Goal: Information Seeking & Learning: Learn about a topic

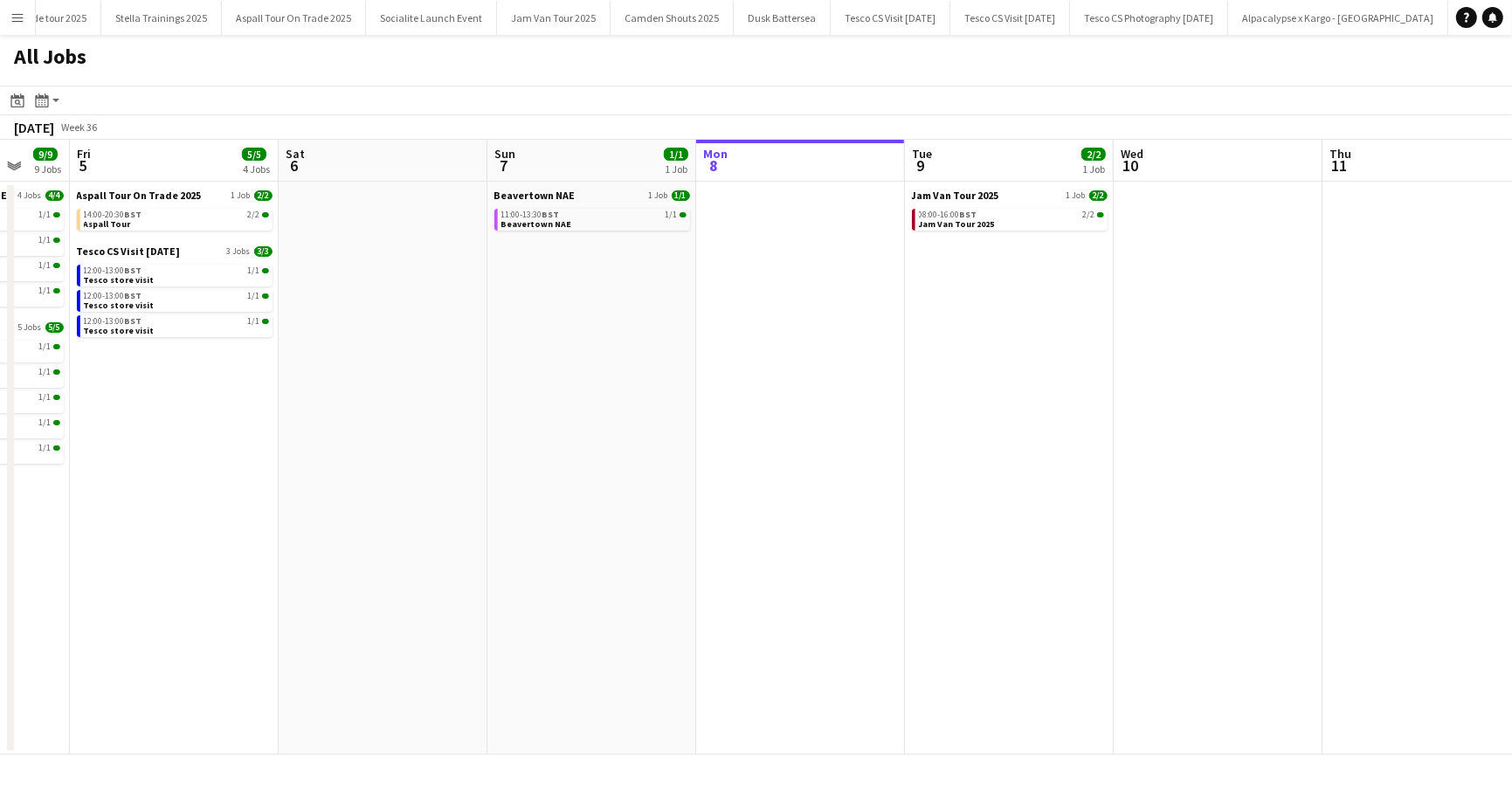
scroll to position [0, 460]
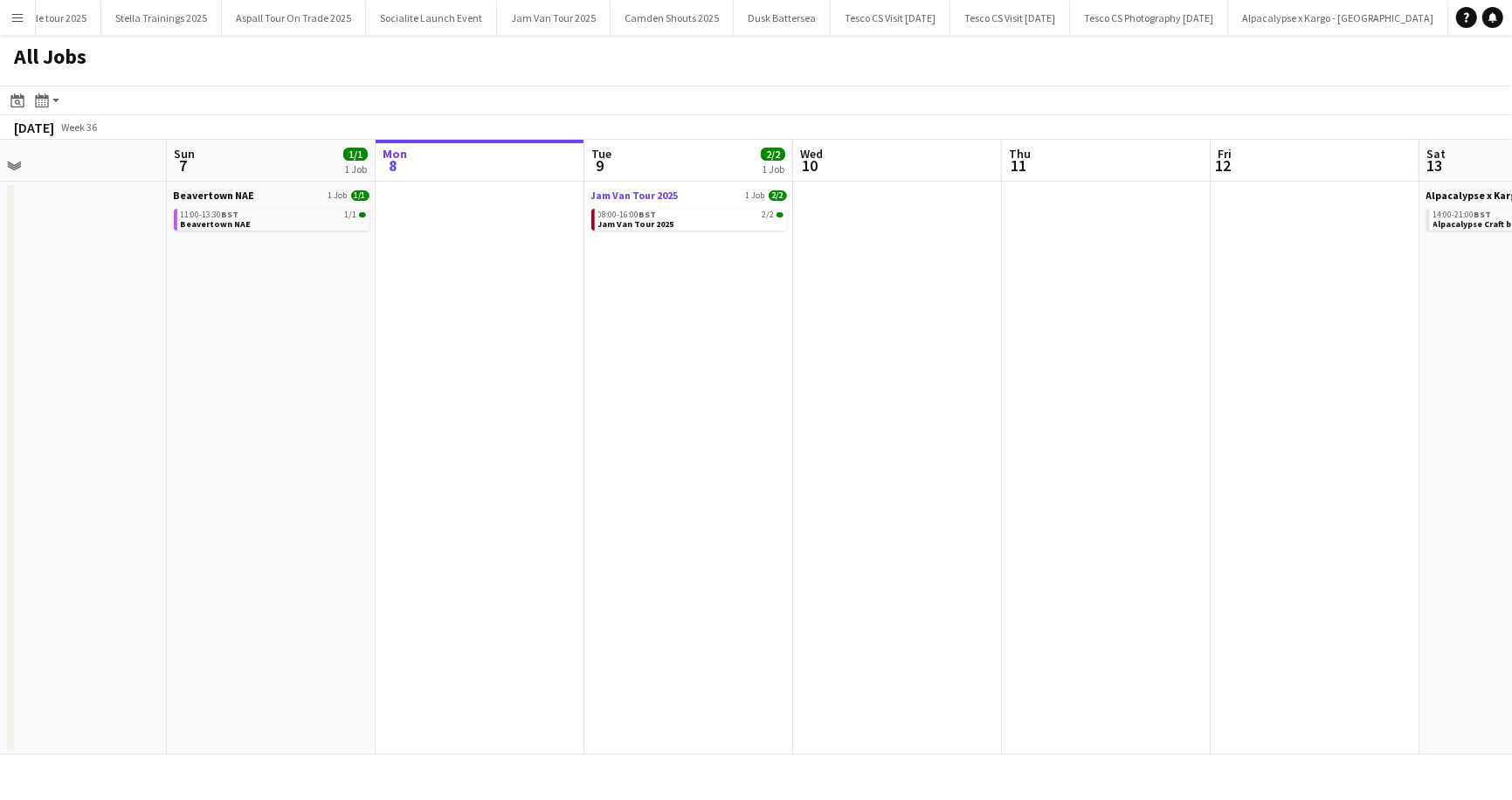
click at [627, 194] on span "Jam Van Tour 2025" at bounding box center [635, 195] width 87 height 13
click at [625, 192] on span "Jam Van Tour 2025" at bounding box center [635, 195] width 87 height 13
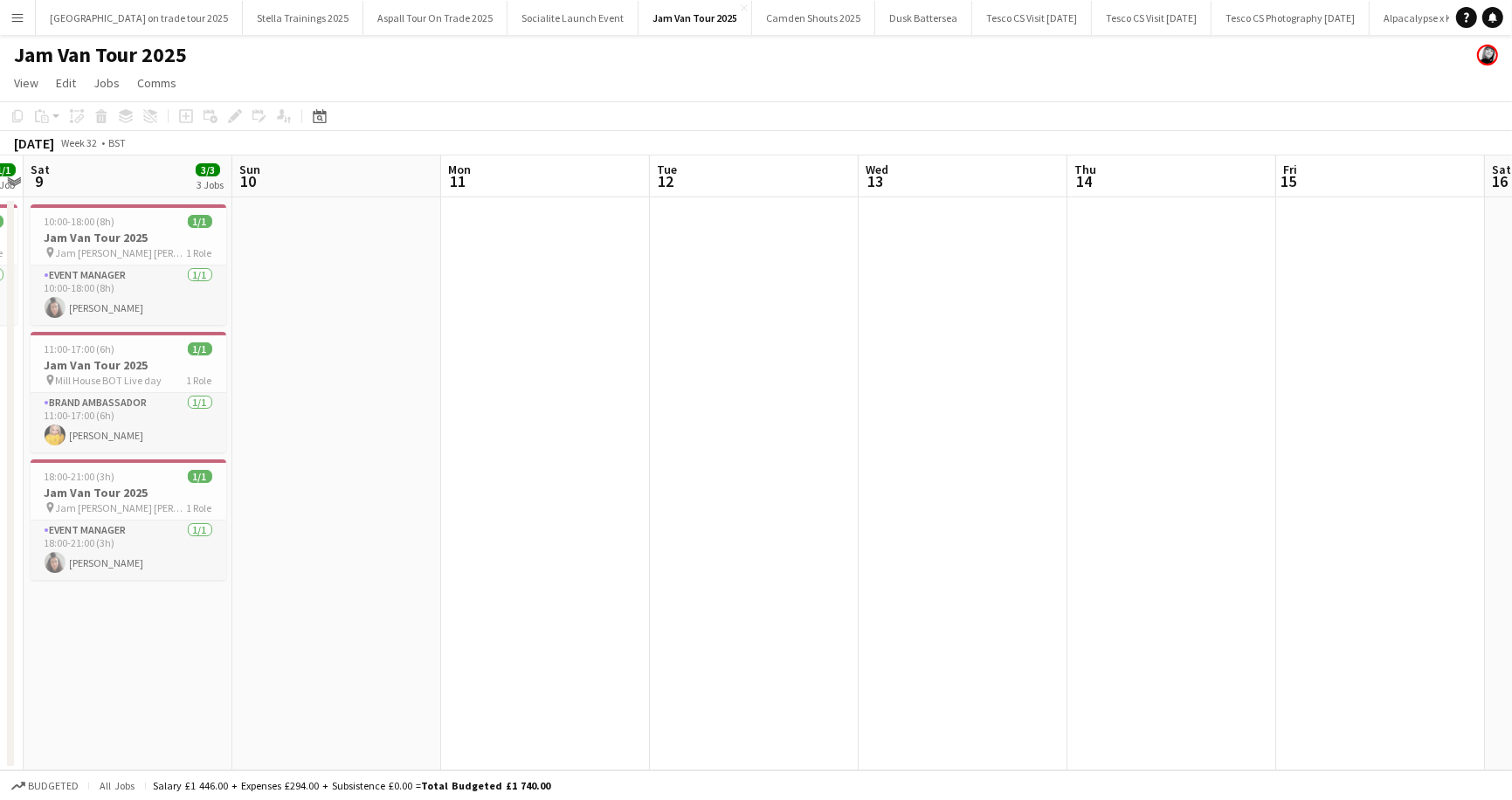
scroll to position [0, 448]
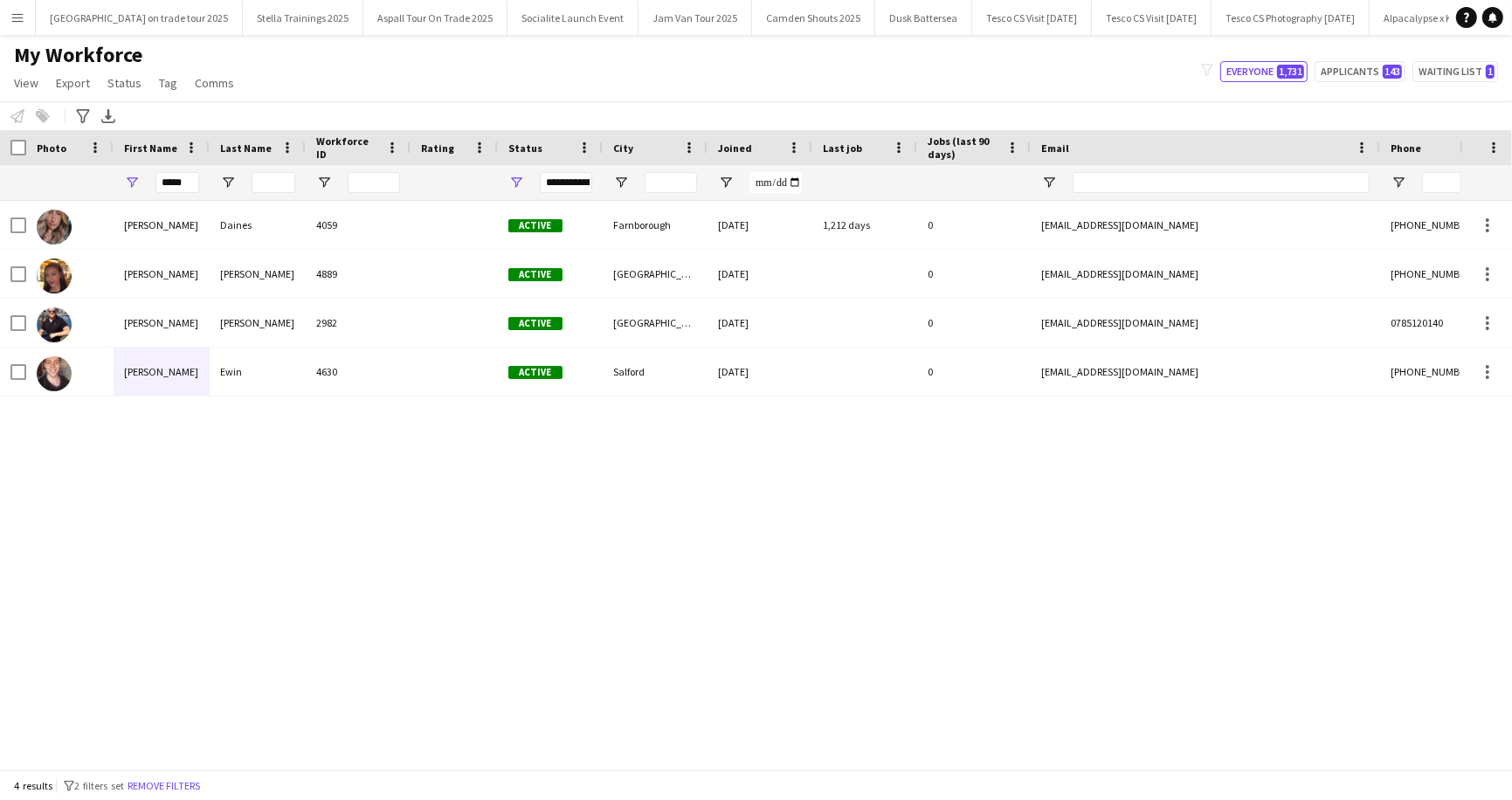
scroll to position [0, 142]
drag, startPoint x: 186, startPoint y: 177, endPoint x: 155, endPoint y: 176, distance: 31.0
click at [154, 176] on div "*****" at bounding box center [161, 182] width 96 height 35
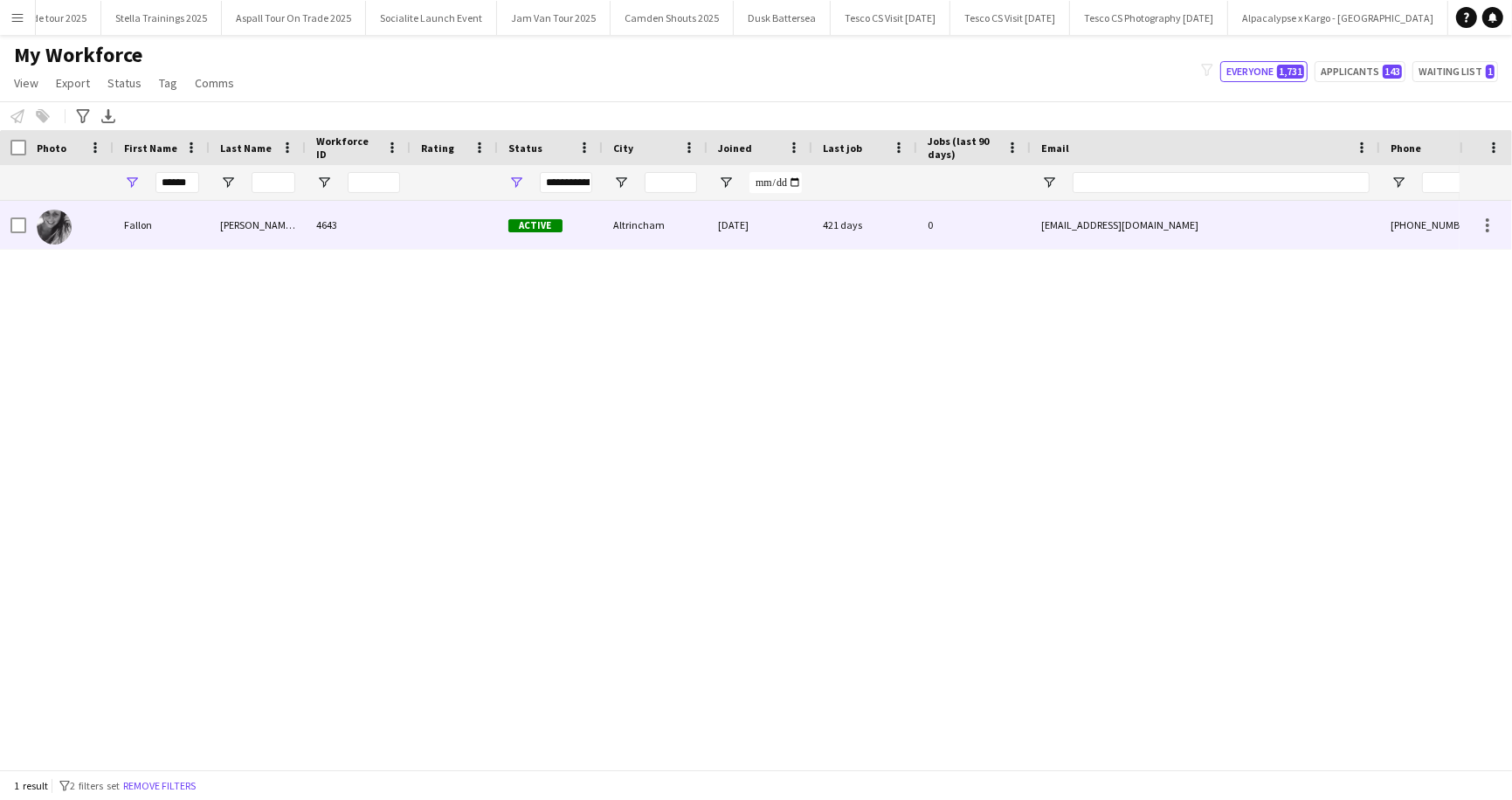
click at [169, 222] on div "Fallon" at bounding box center [161, 224] width 96 height 48
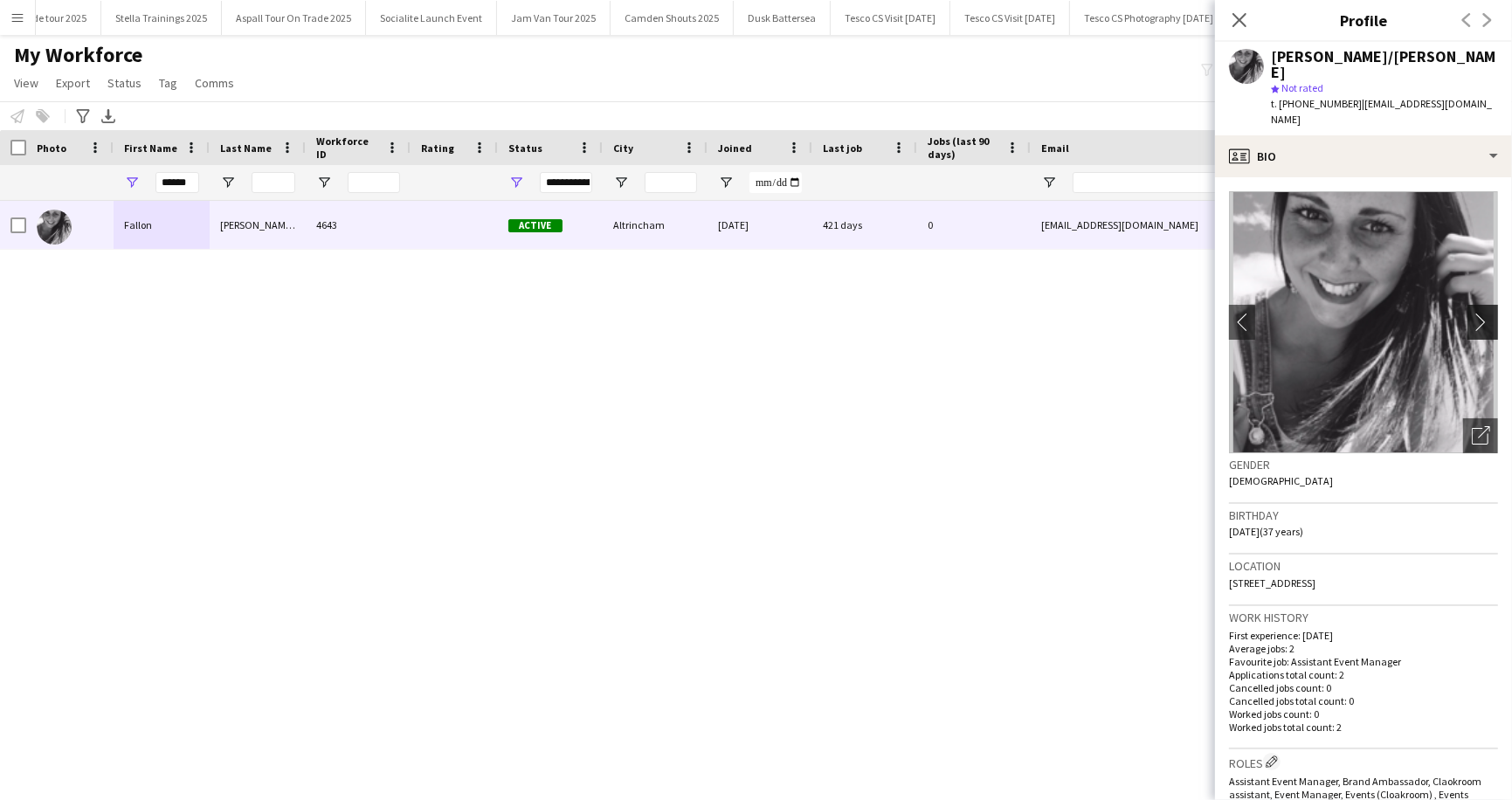
click at [1485, 313] on app-icon "chevron-right" at bounding box center [1485, 322] width 27 height 18
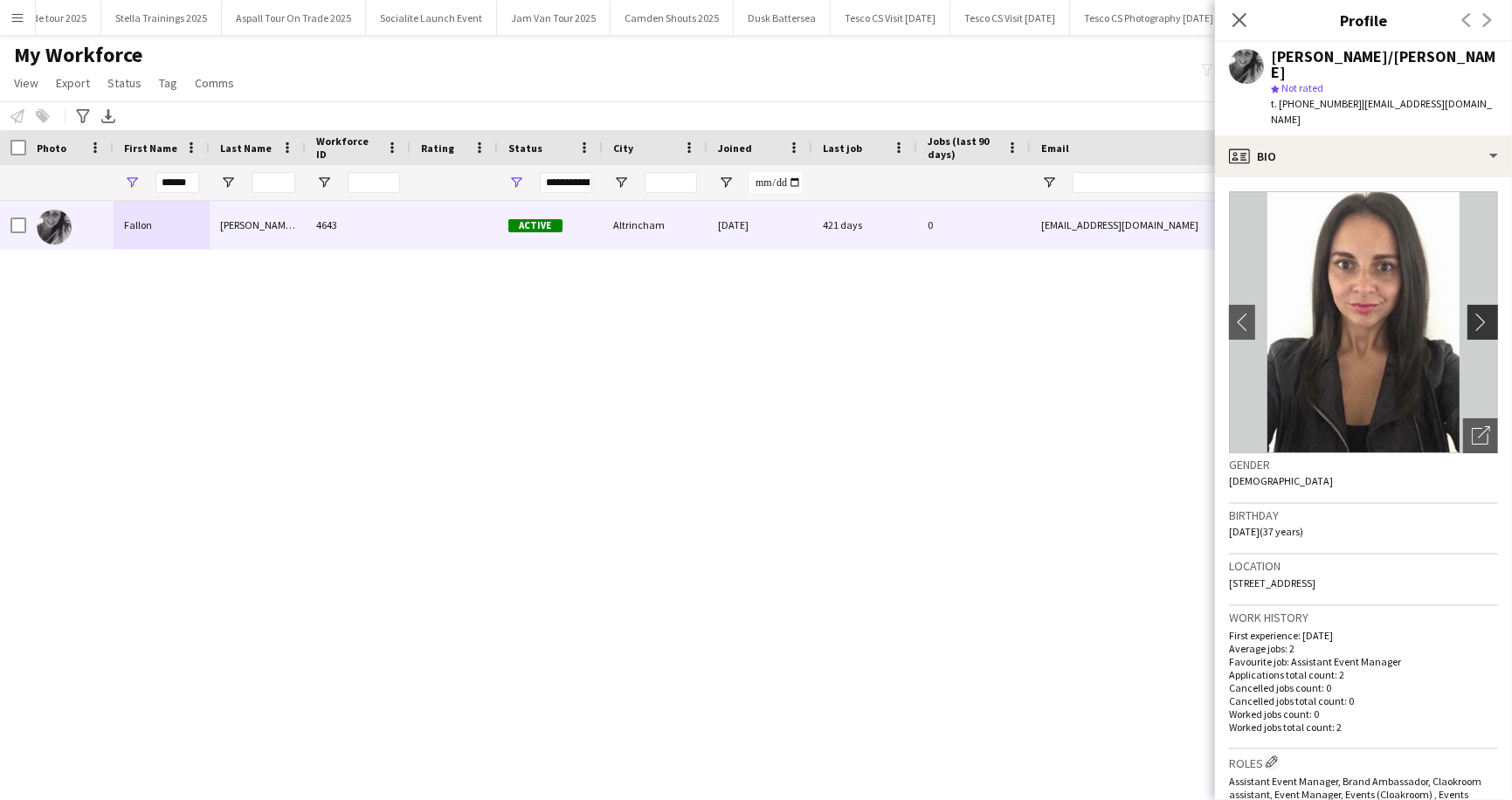
click at [1485, 313] on app-icon "chevron-right" at bounding box center [1485, 322] width 27 height 18
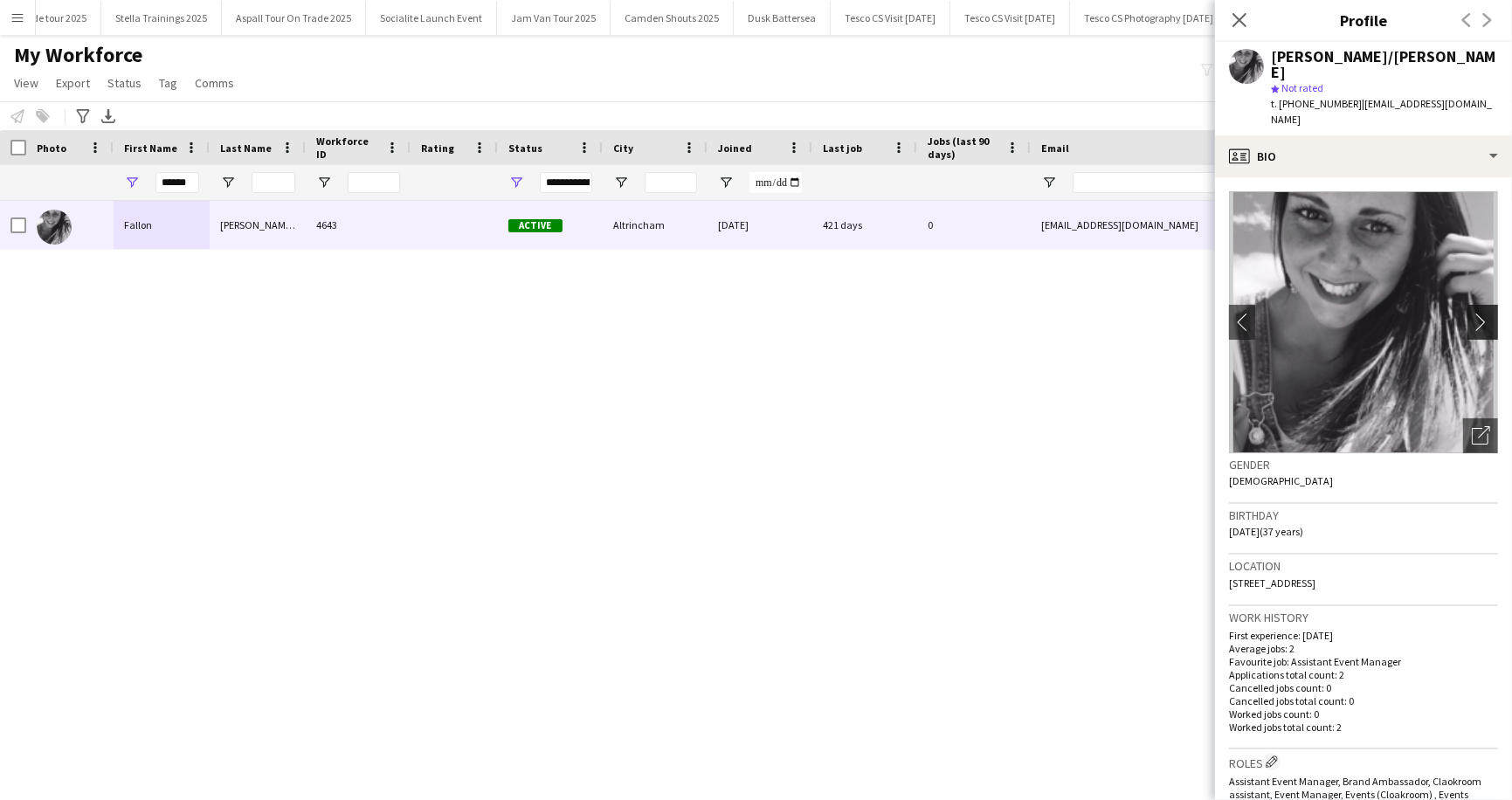
click at [1485, 313] on app-icon "chevron-right" at bounding box center [1485, 322] width 27 height 18
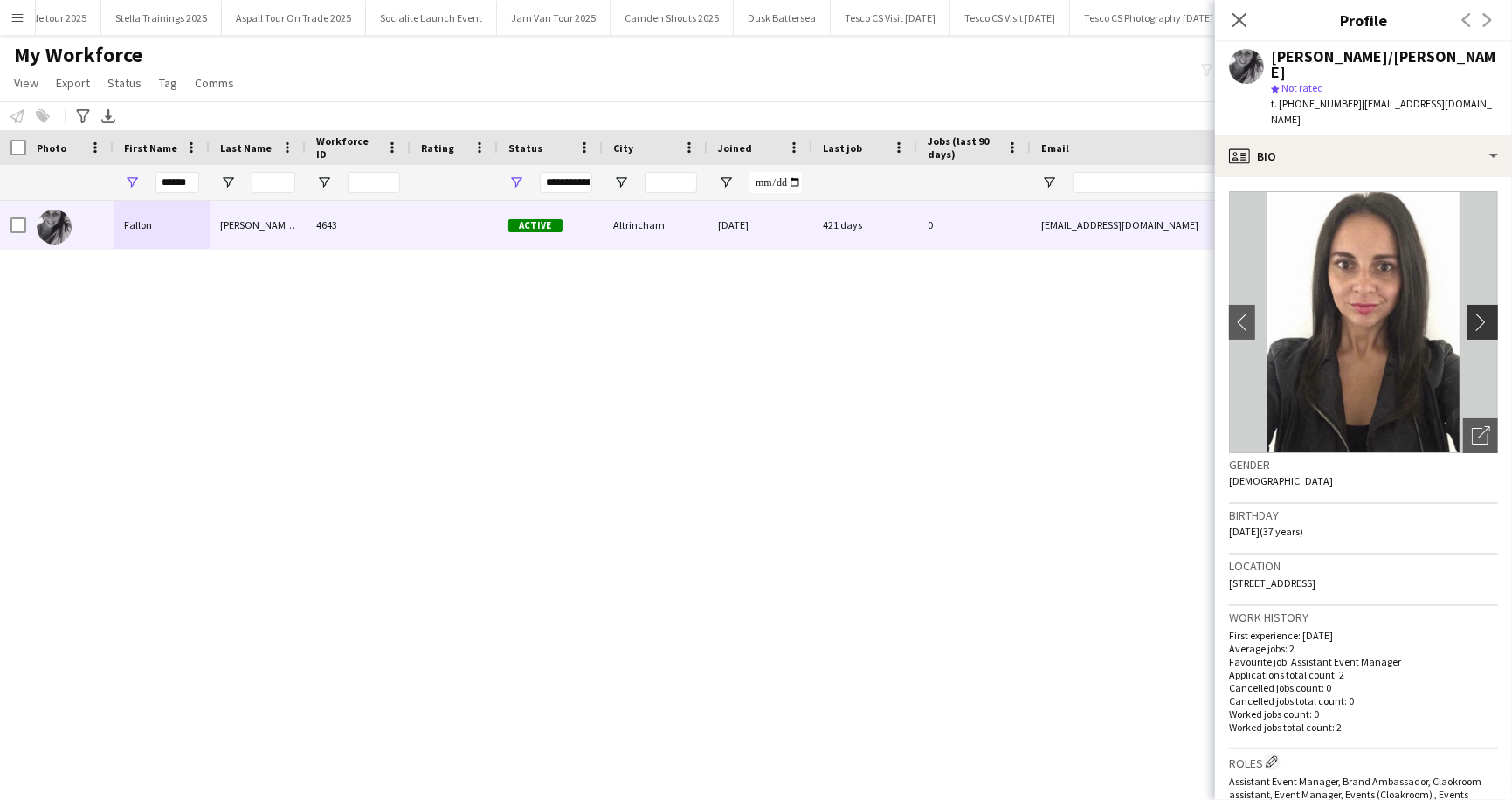
click at [1485, 313] on app-icon "chevron-right" at bounding box center [1485, 322] width 27 height 18
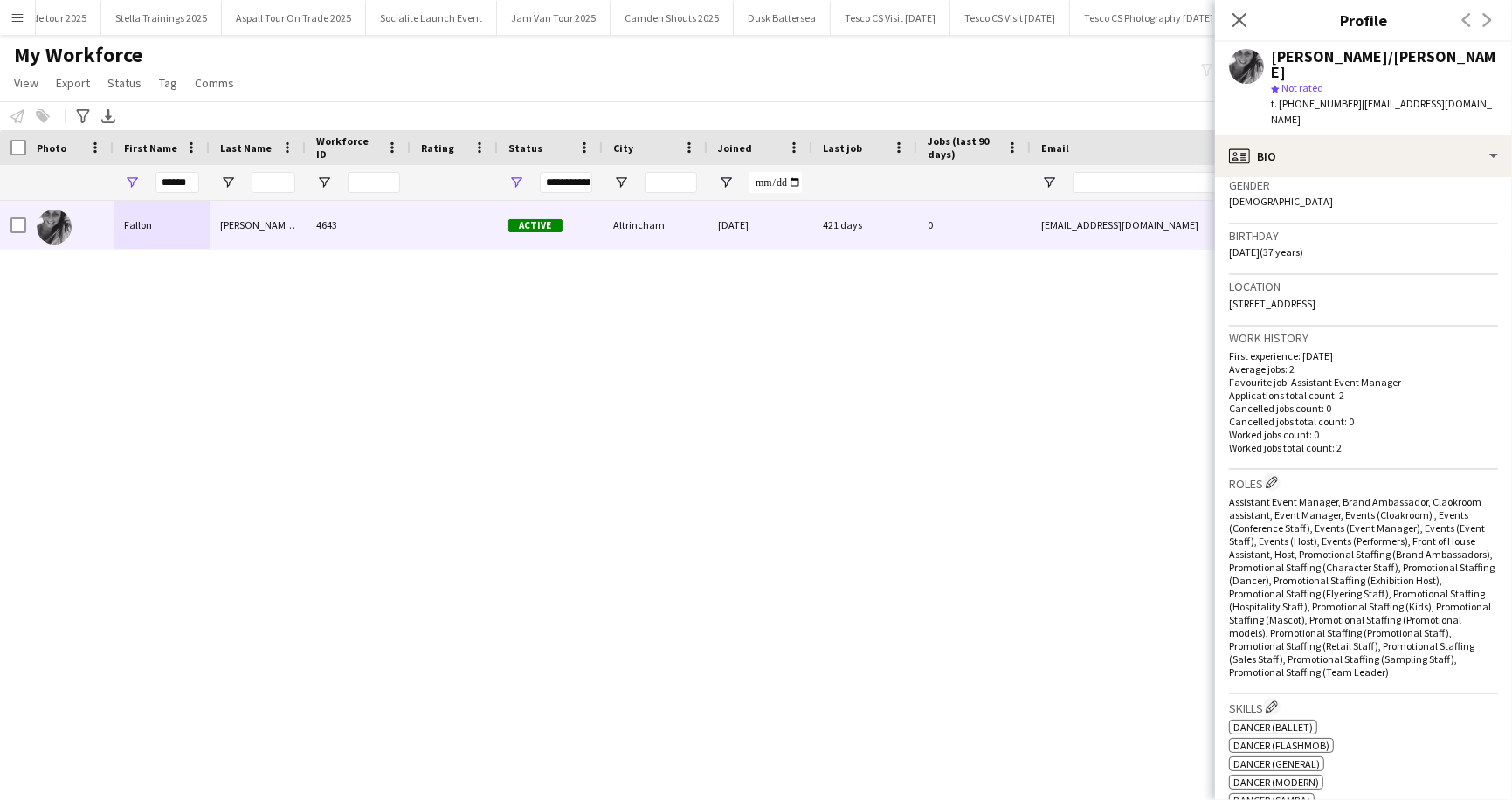
scroll to position [0, 0]
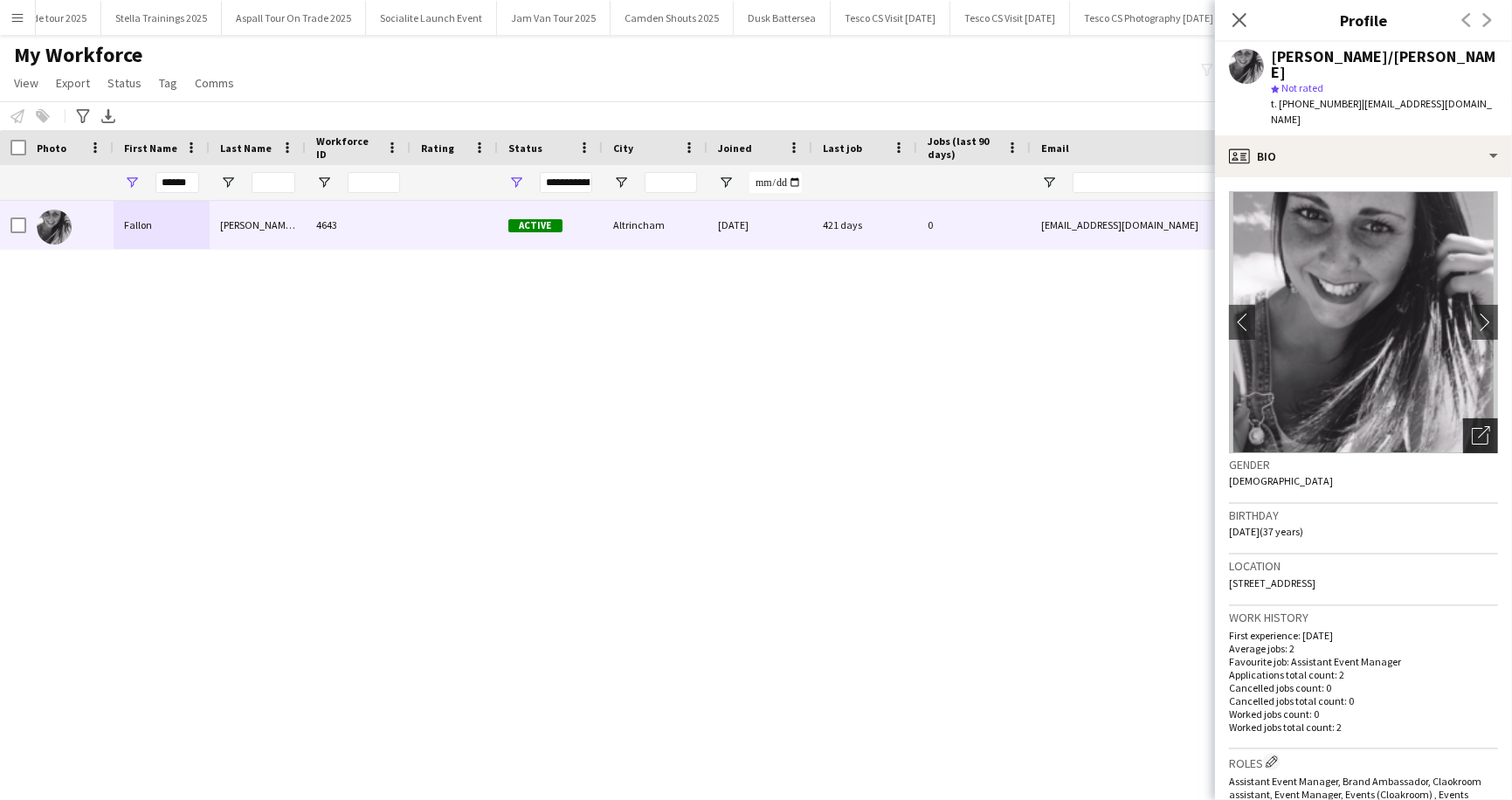
click at [1489, 427] on icon at bounding box center [1484, 432] width 12 height 12
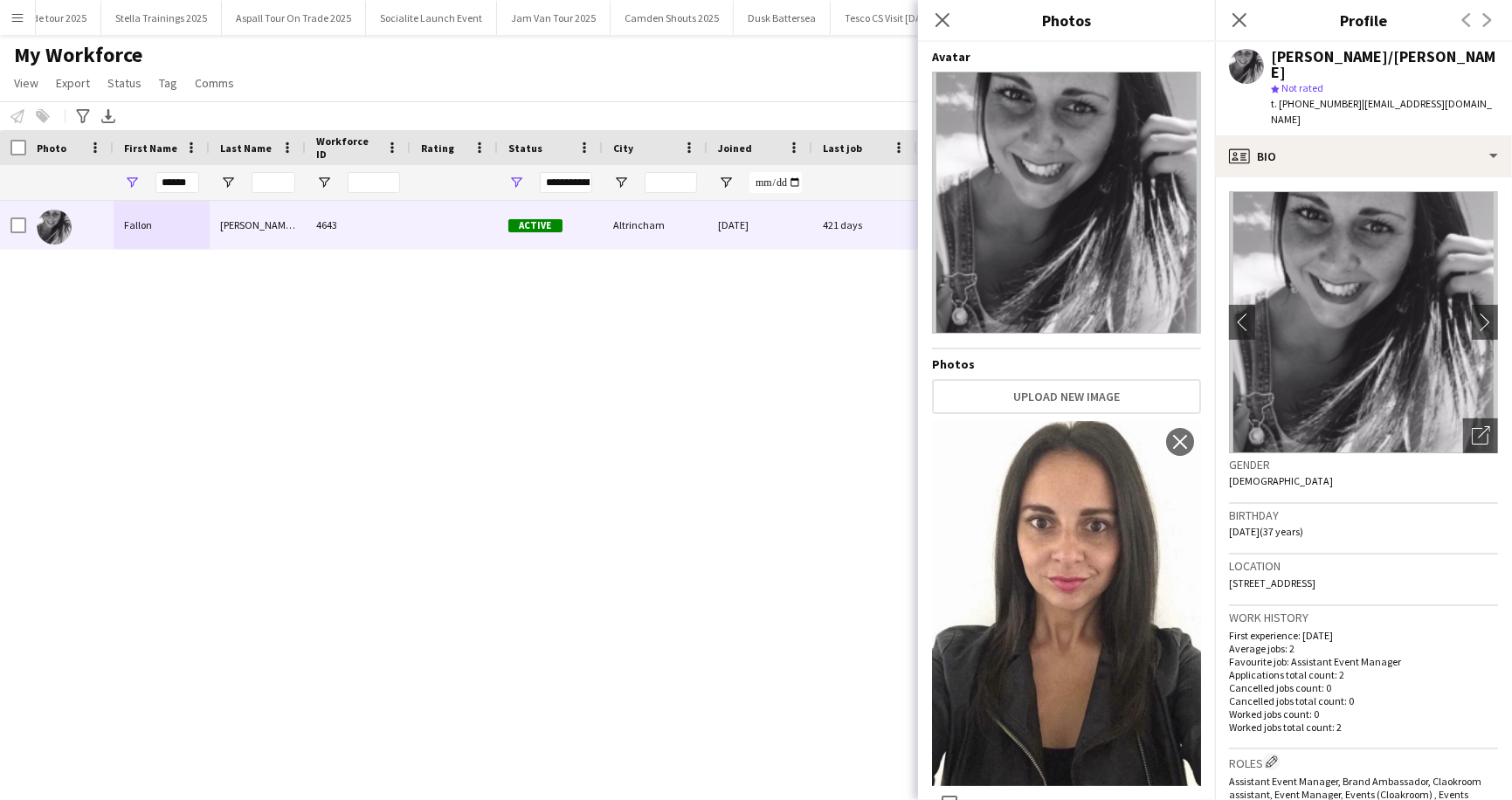
scroll to position [24, 0]
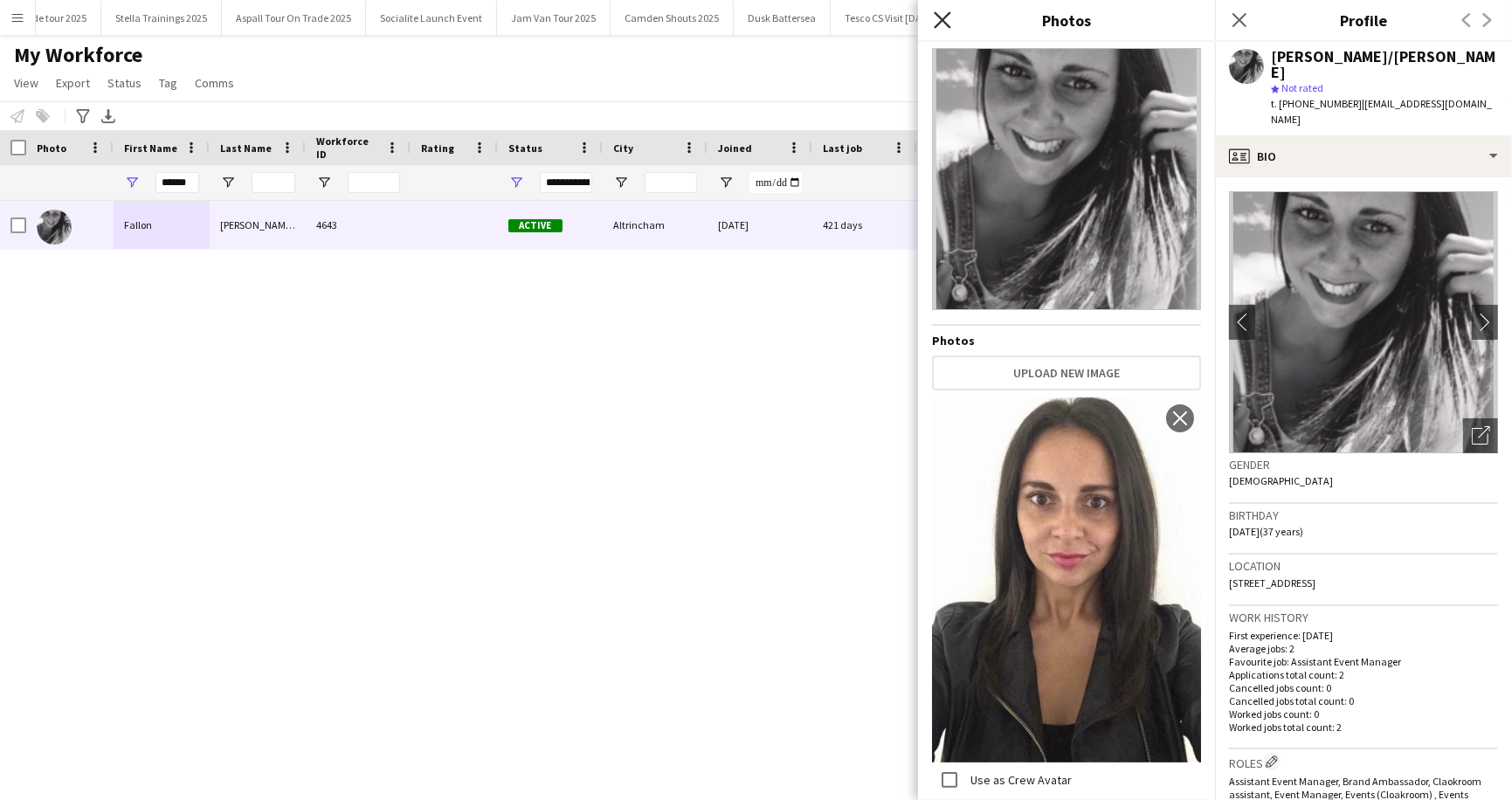
click at [947, 16] on icon at bounding box center [942, 19] width 16 height 16
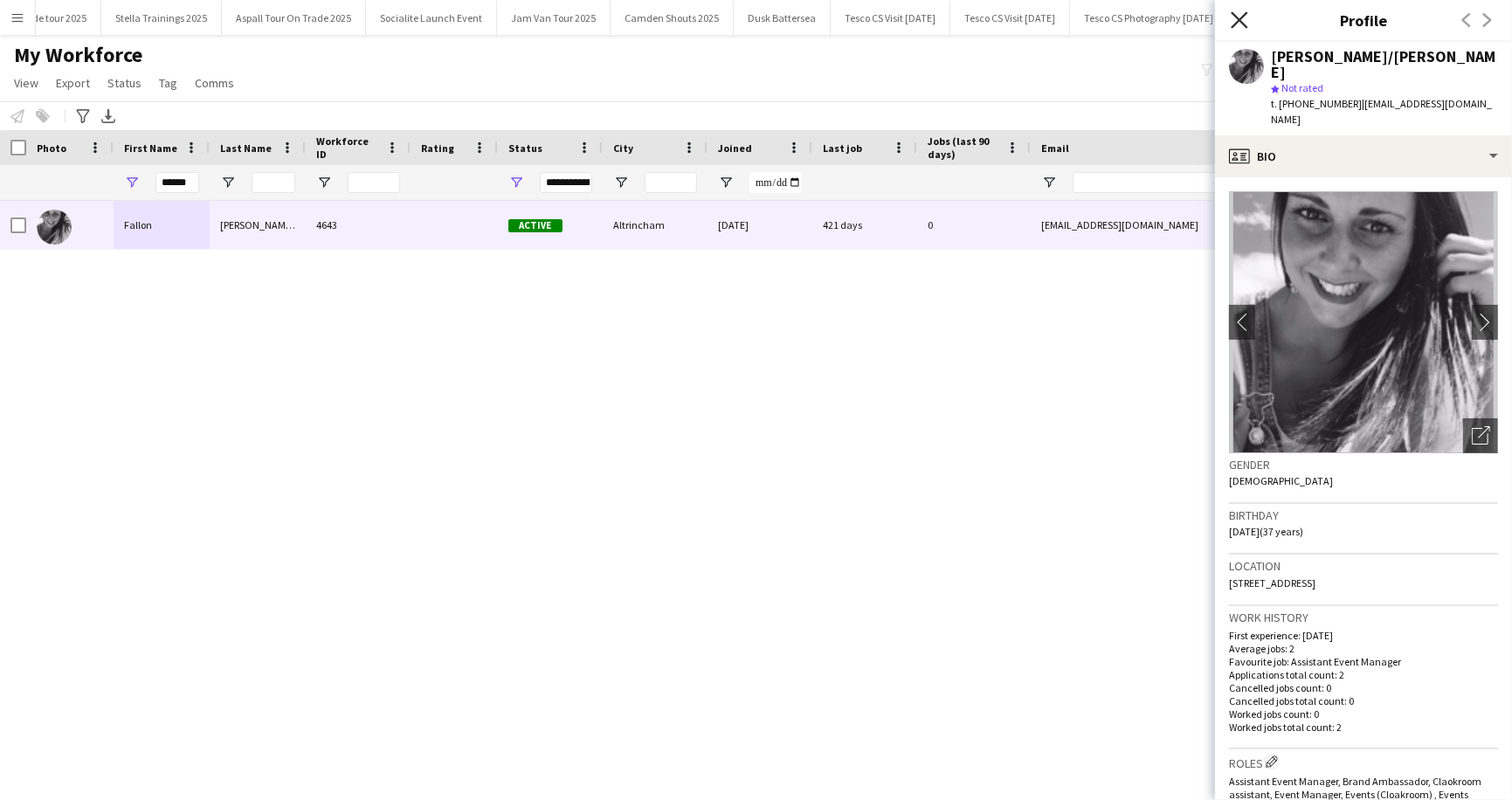
click at [1240, 17] on icon "Close pop-in" at bounding box center [1239, 19] width 16 height 16
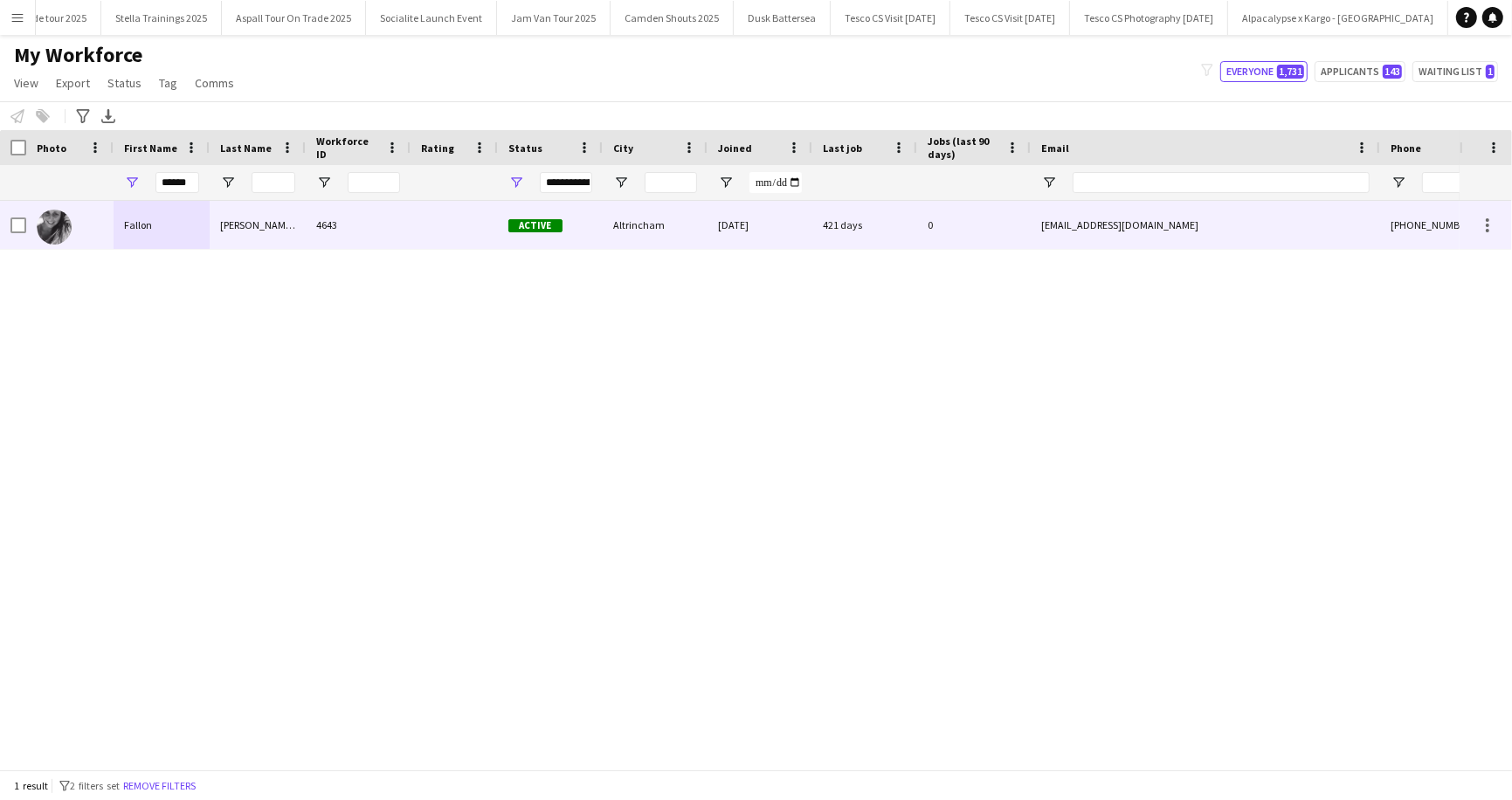
click at [158, 221] on div "Fallon" at bounding box center [161, 224] width 96 height 48
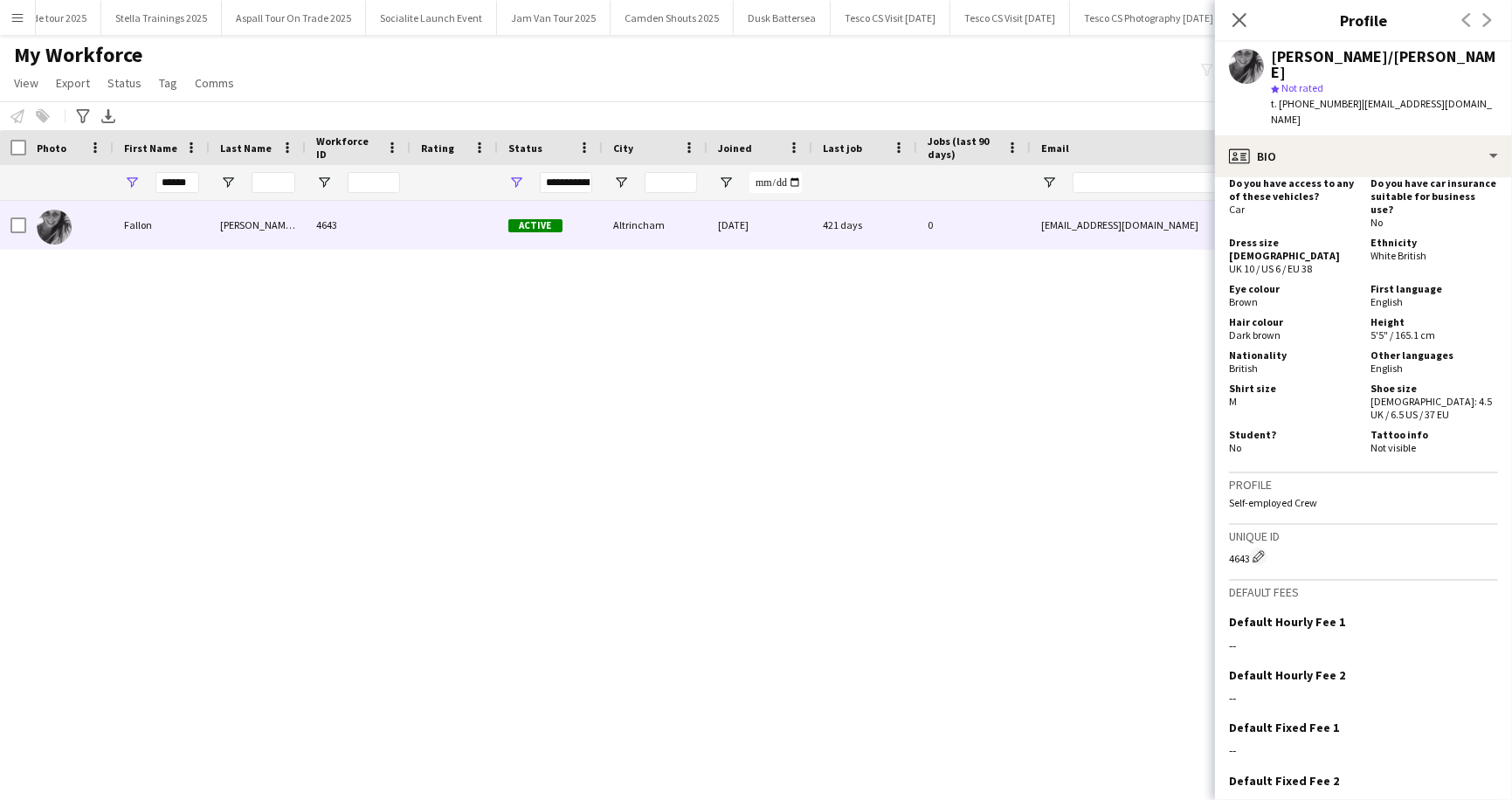
scroll to position [1103, 0]
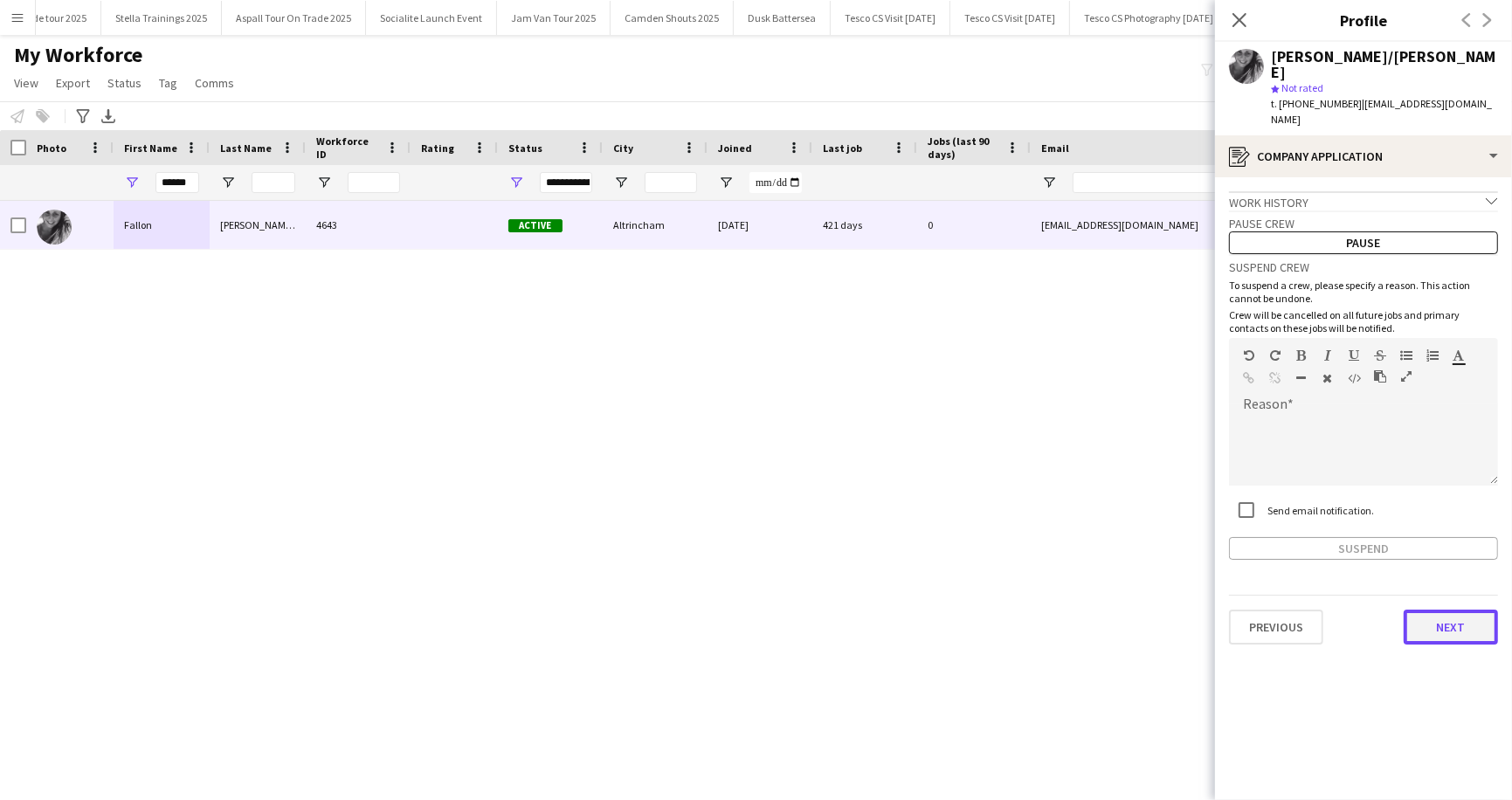
click at [1461, 610] on button "Next" at bounding box center [1451, 627] width 94 height 35
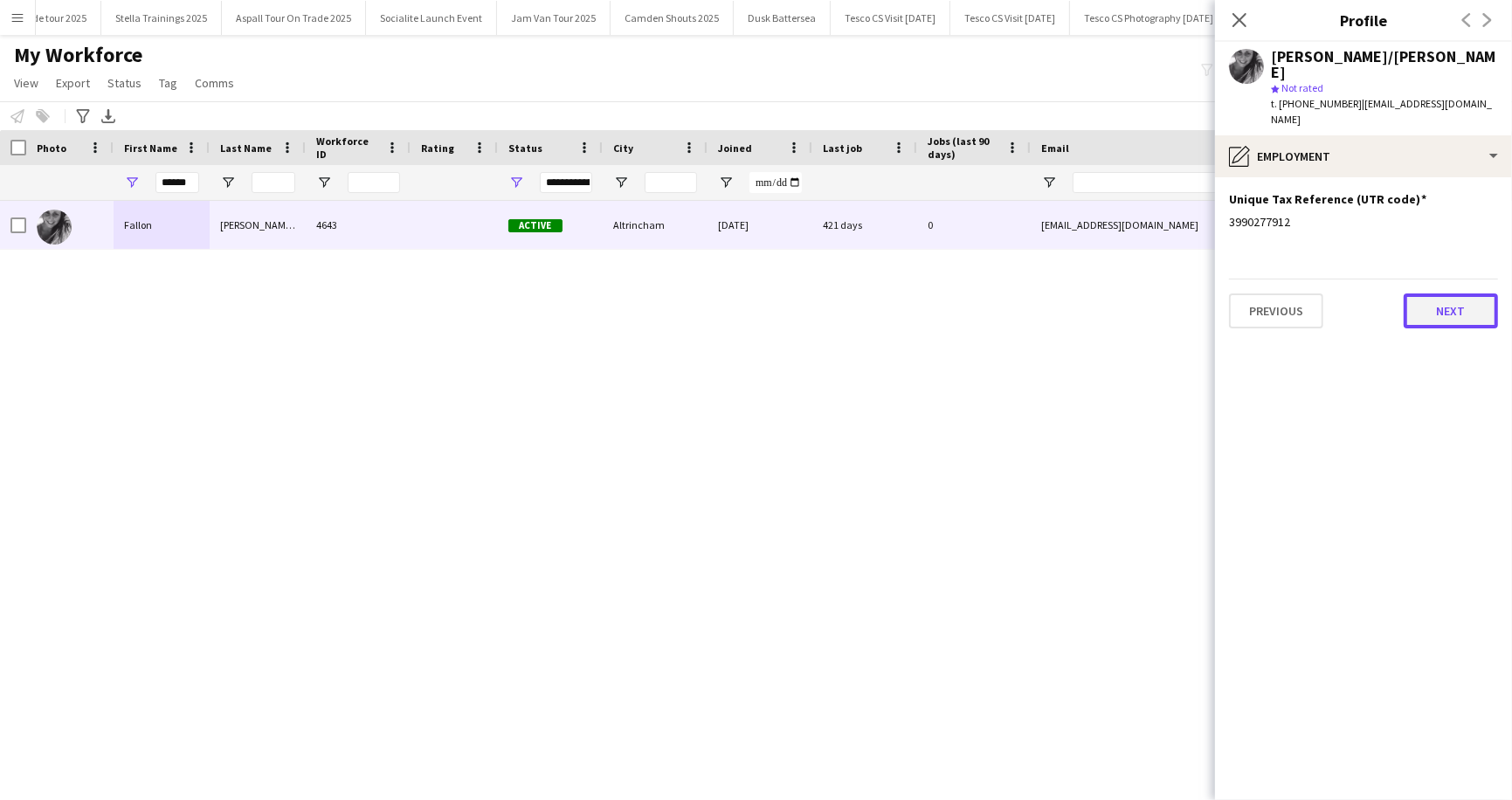
click at [1466, 294] on button "Next" at bounding box center [1451, 311] width 94 height 35
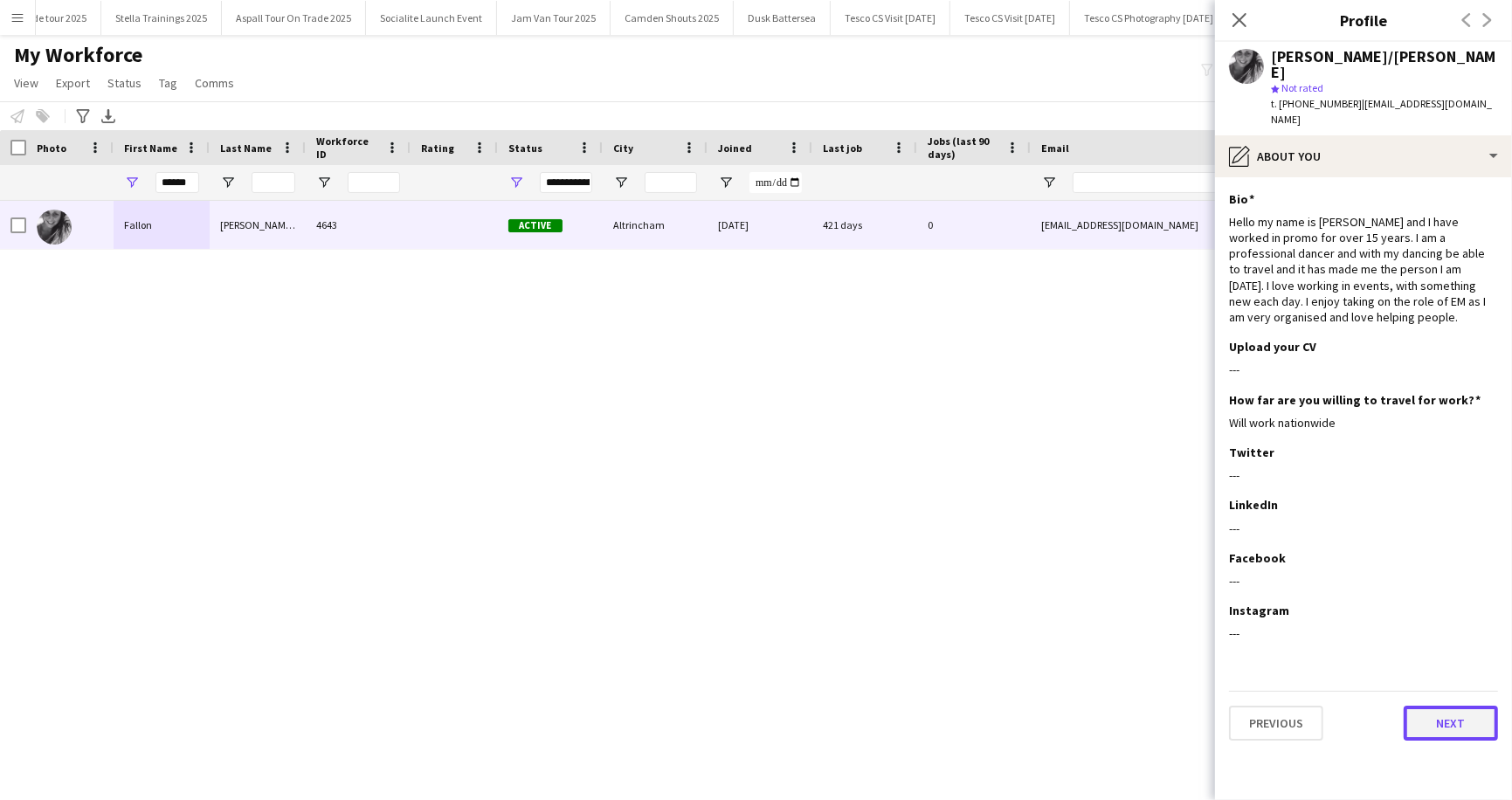
click at [1447, 706] on button "Next" at bounding box center [1451, 723] width 94 height 35
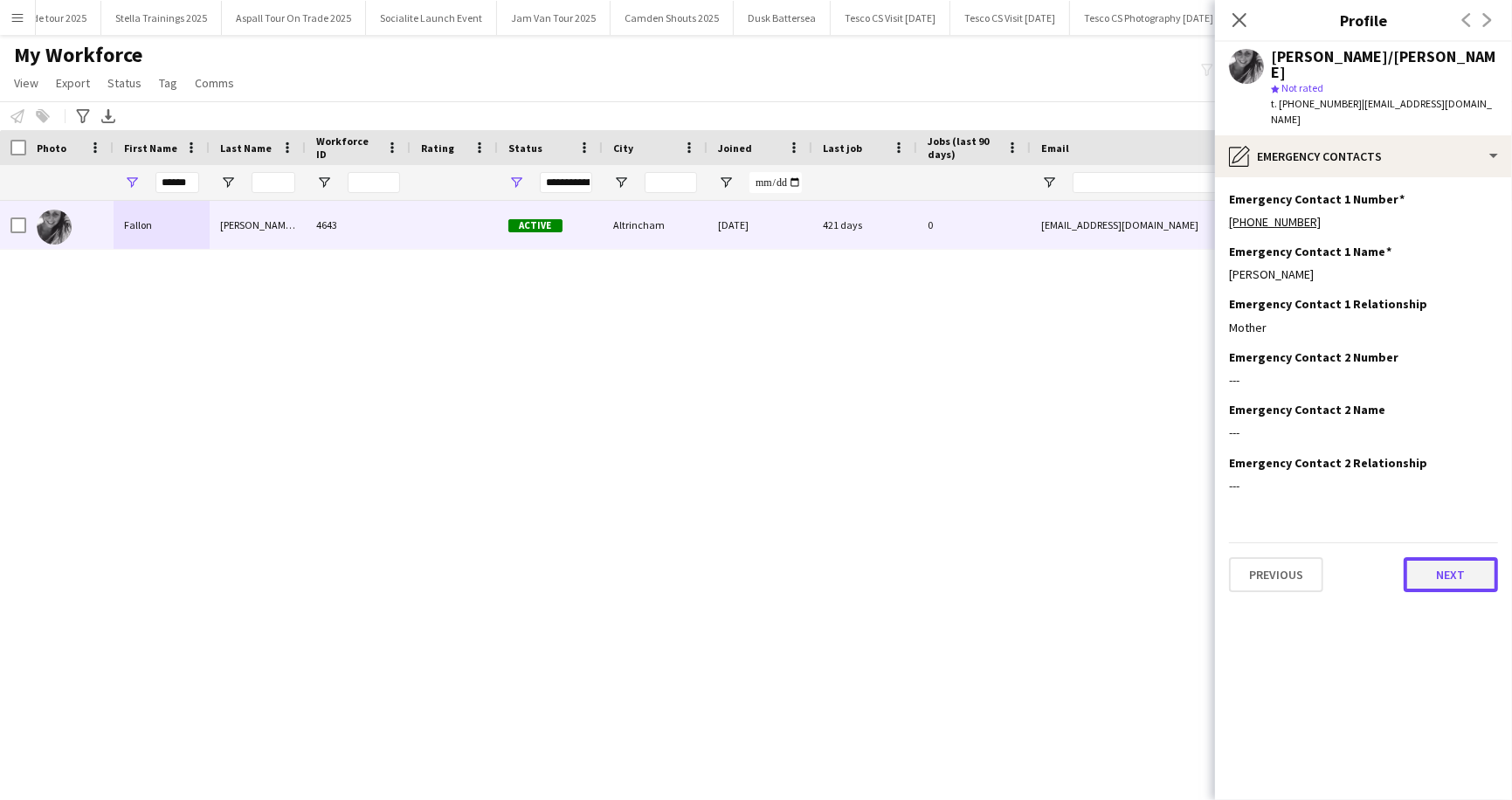
click at [1467, 557] on button "Next" at bounding box center [1451, 575] width 94 height 35
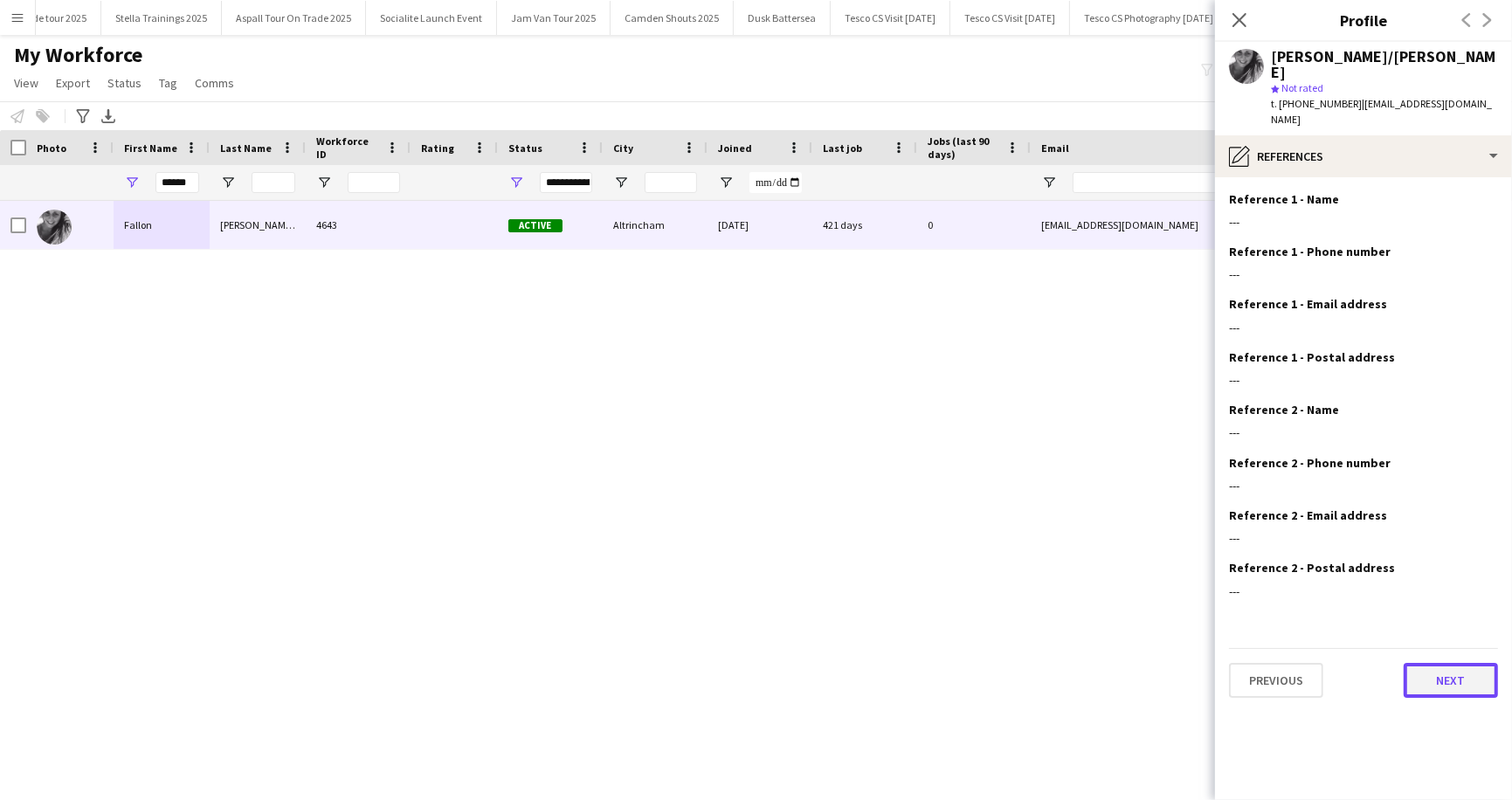
click at [1444, 663] on button "Next" at bounding box center [1451, 680] width 94 height 35
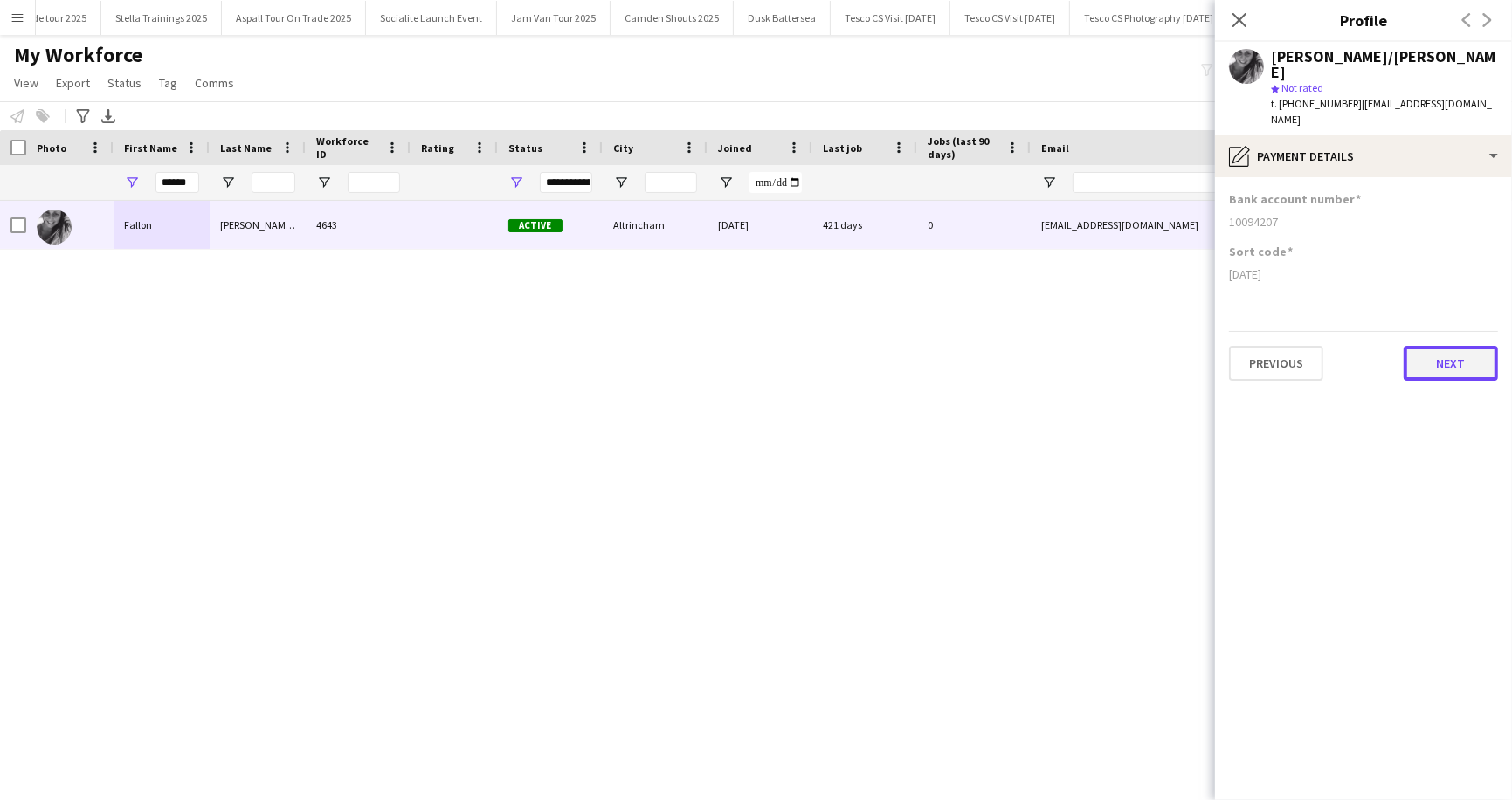
click at [1456, 346] on button "Next" at bounding box center [1451, 363] width 94 height 35
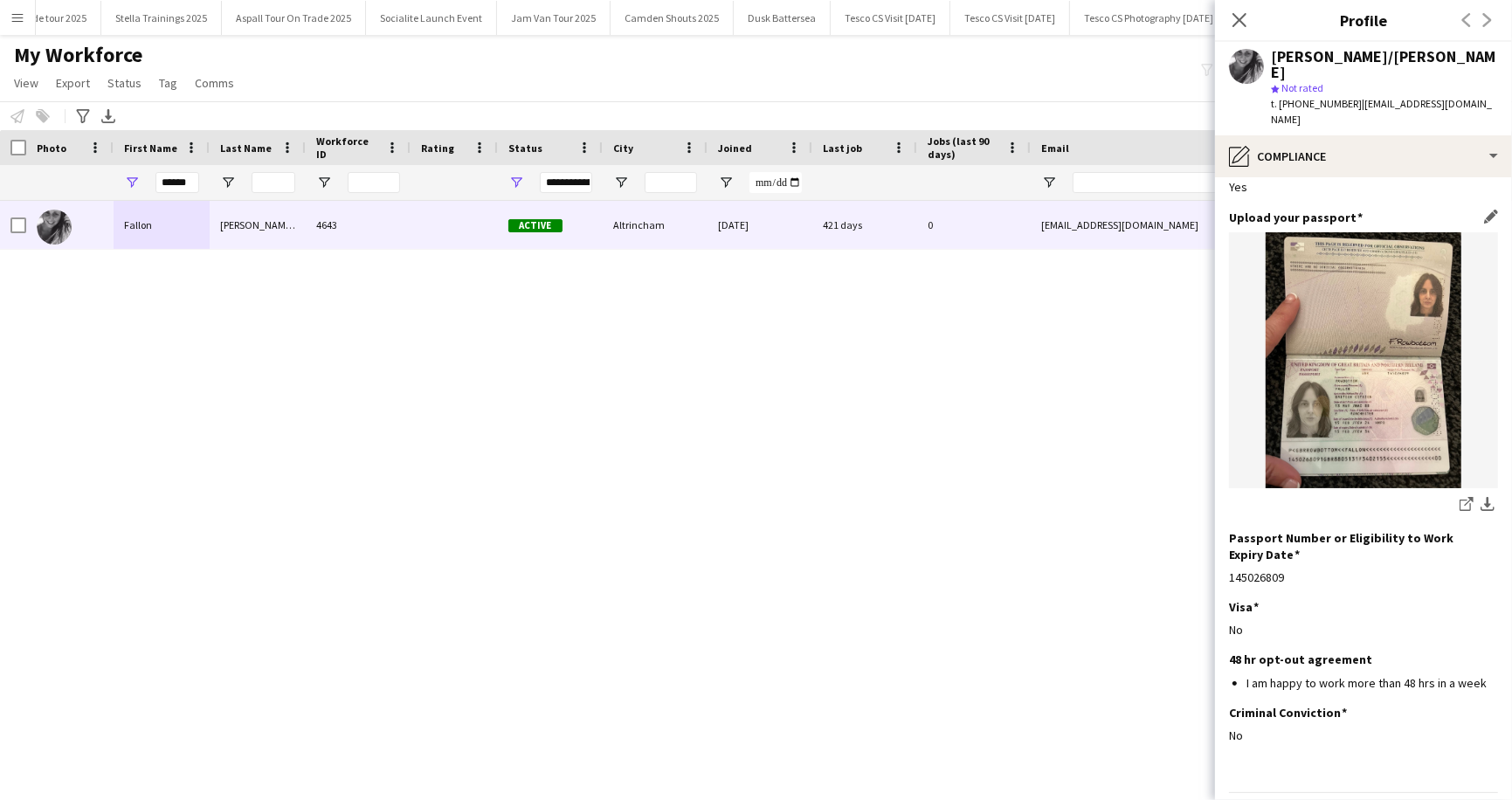
scroll to position [110, 0]
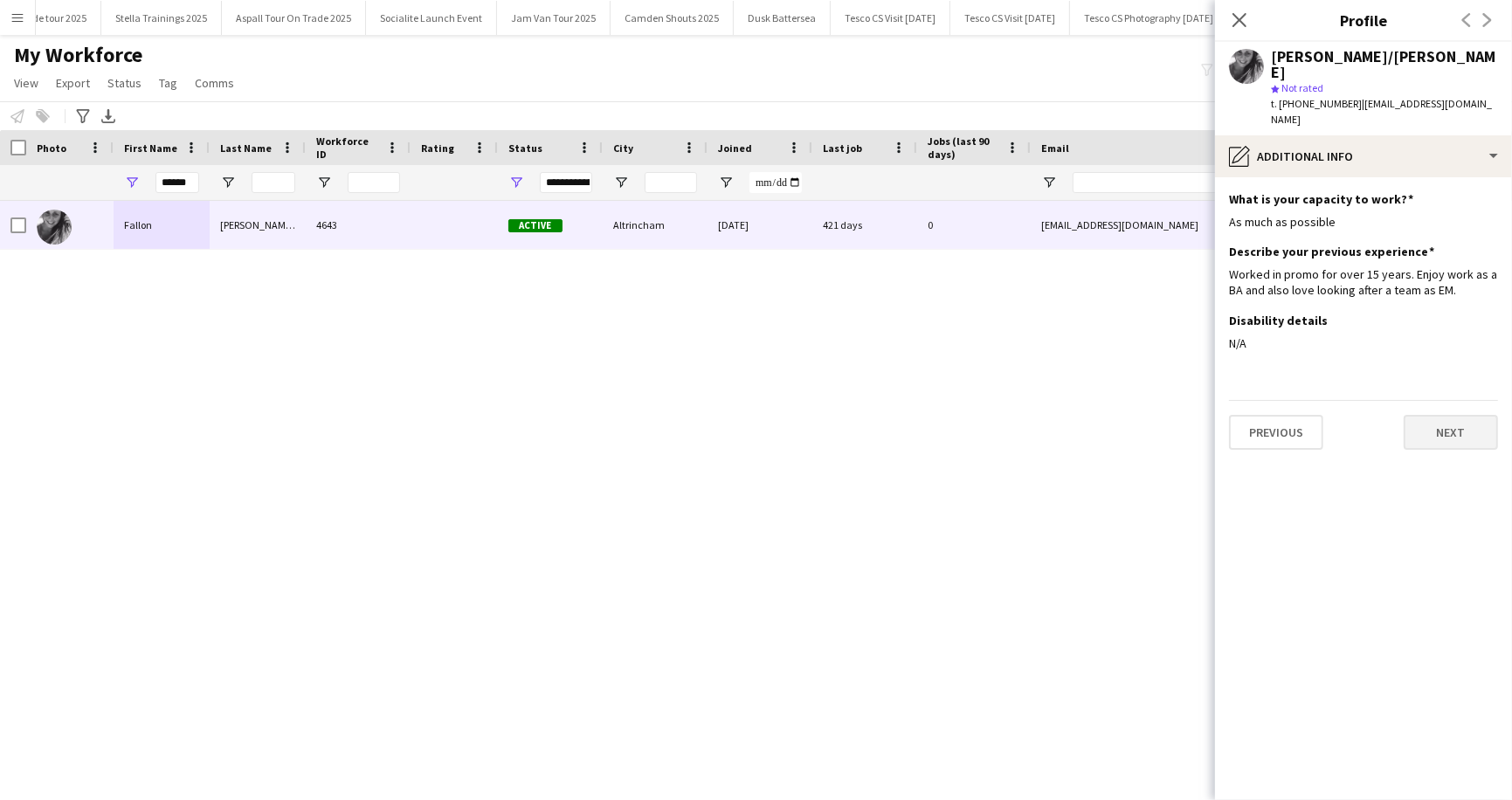
scroll to position [0, 0]
click at [1444, 415] on button "Next" at bounding box center [1451, 432] width 94 height 35
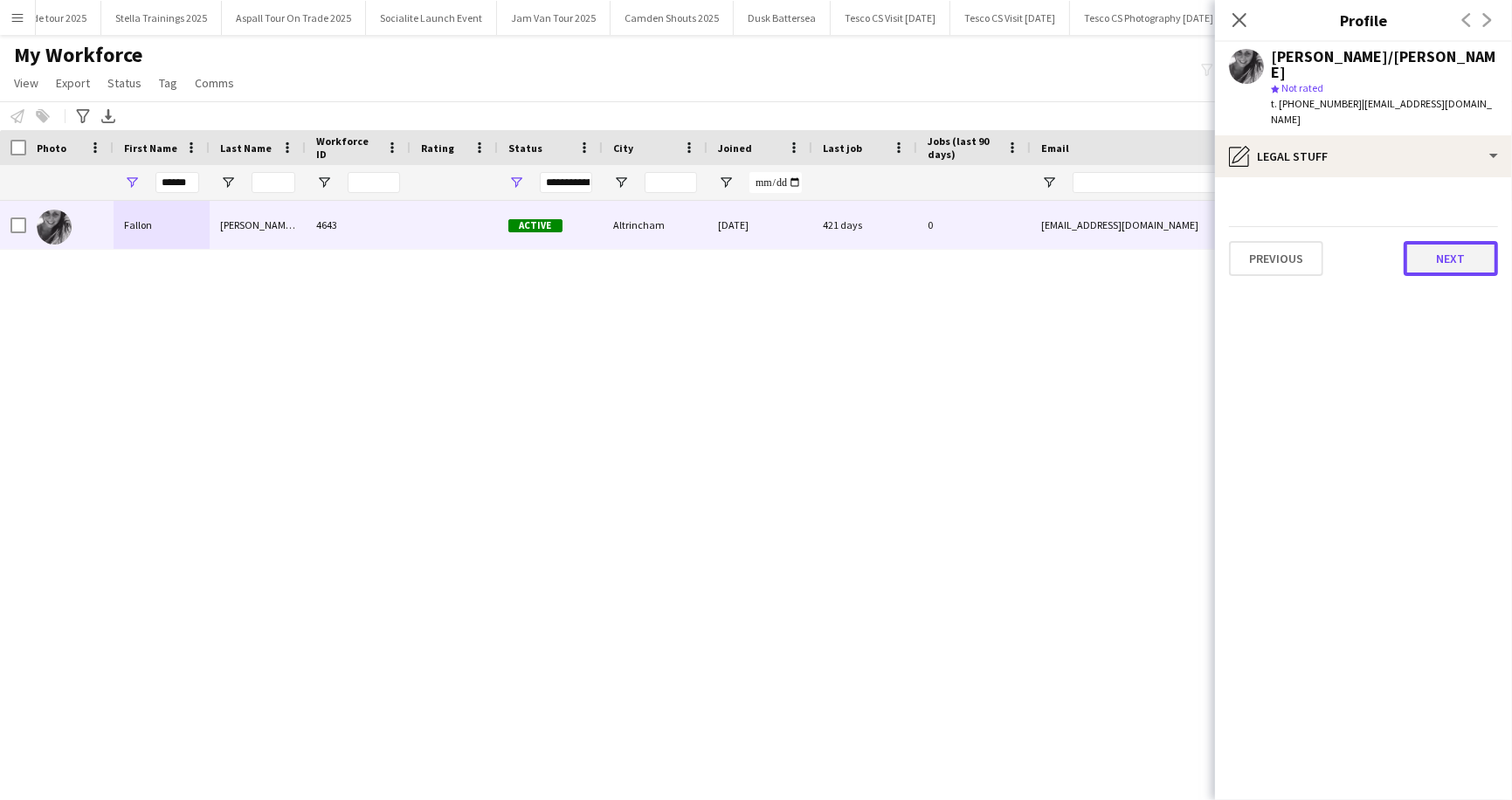
click at [1453, 241] on button "Next" at bounding box center [1451, 258] width 94 height 35
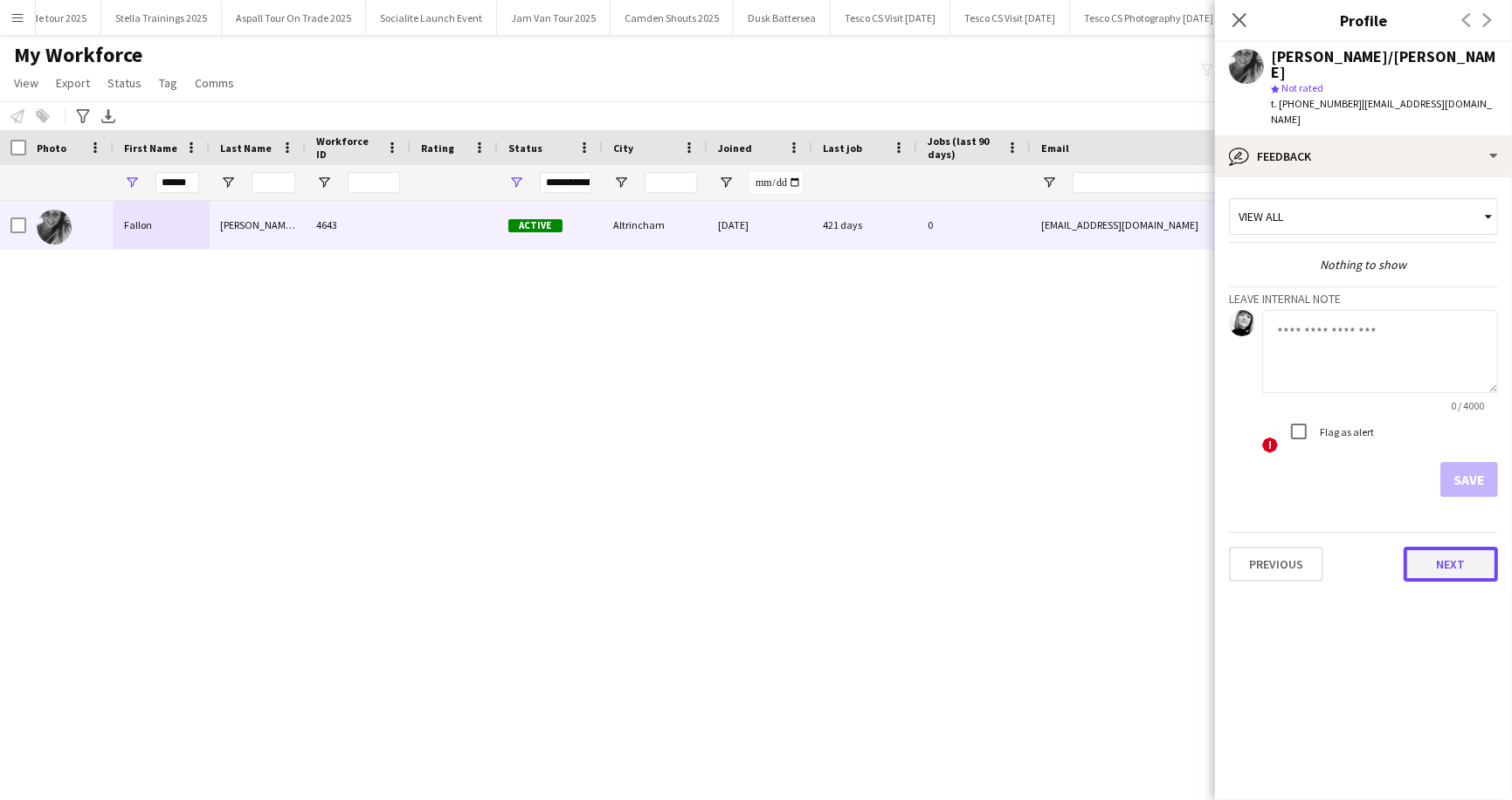
click at [1420, 546] on button "Next" at bounding box center [1451, 564] width 94 height 35
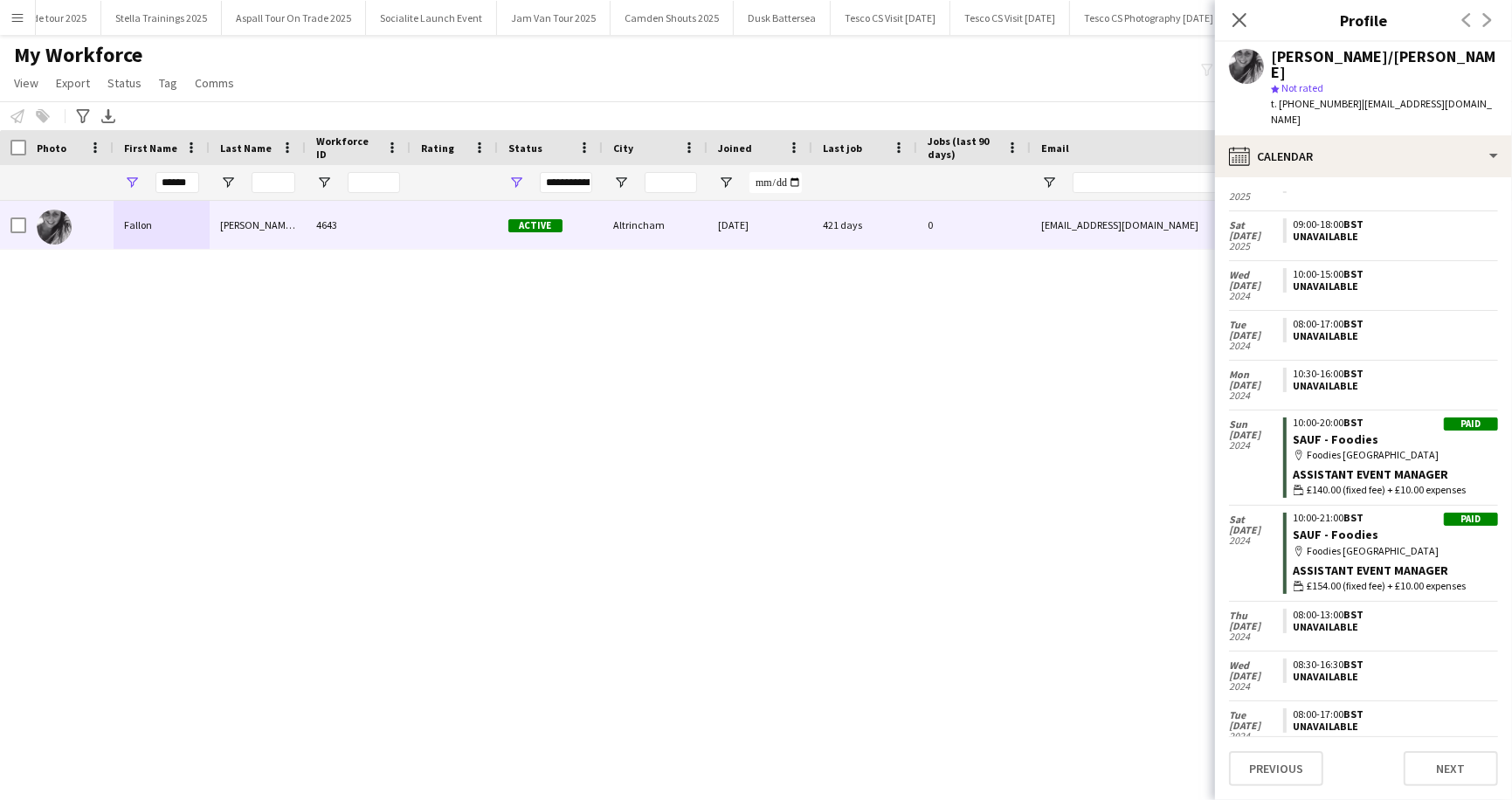
scroll to position [34, 0]
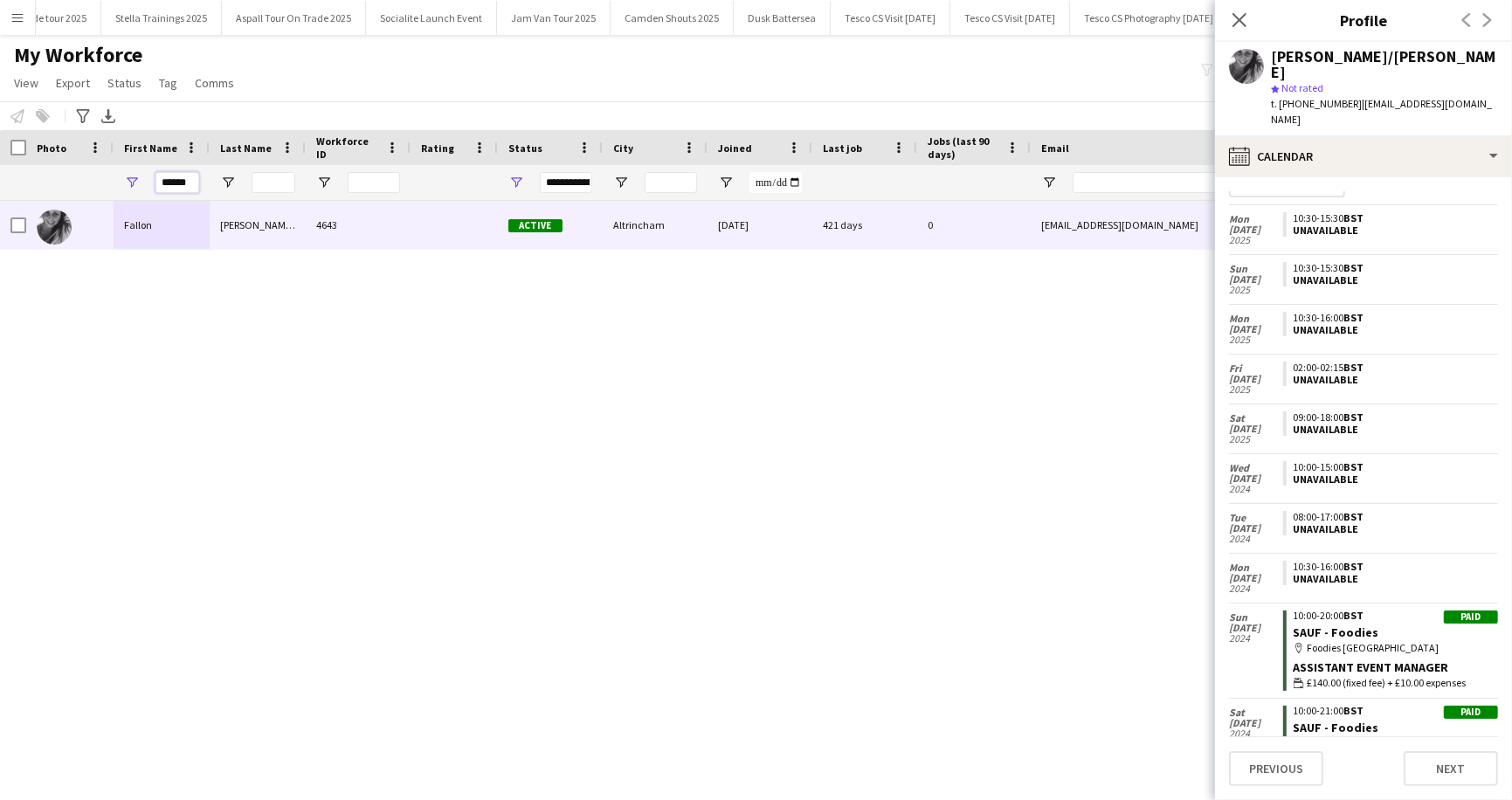
drag, startPoint x: 189, startPoint y: 178, endPoint x: 152, endPoint y: 180, distance: 37.1
click at [152, 180] on div "******" at bounding box center [161, 182] width 96 height 35
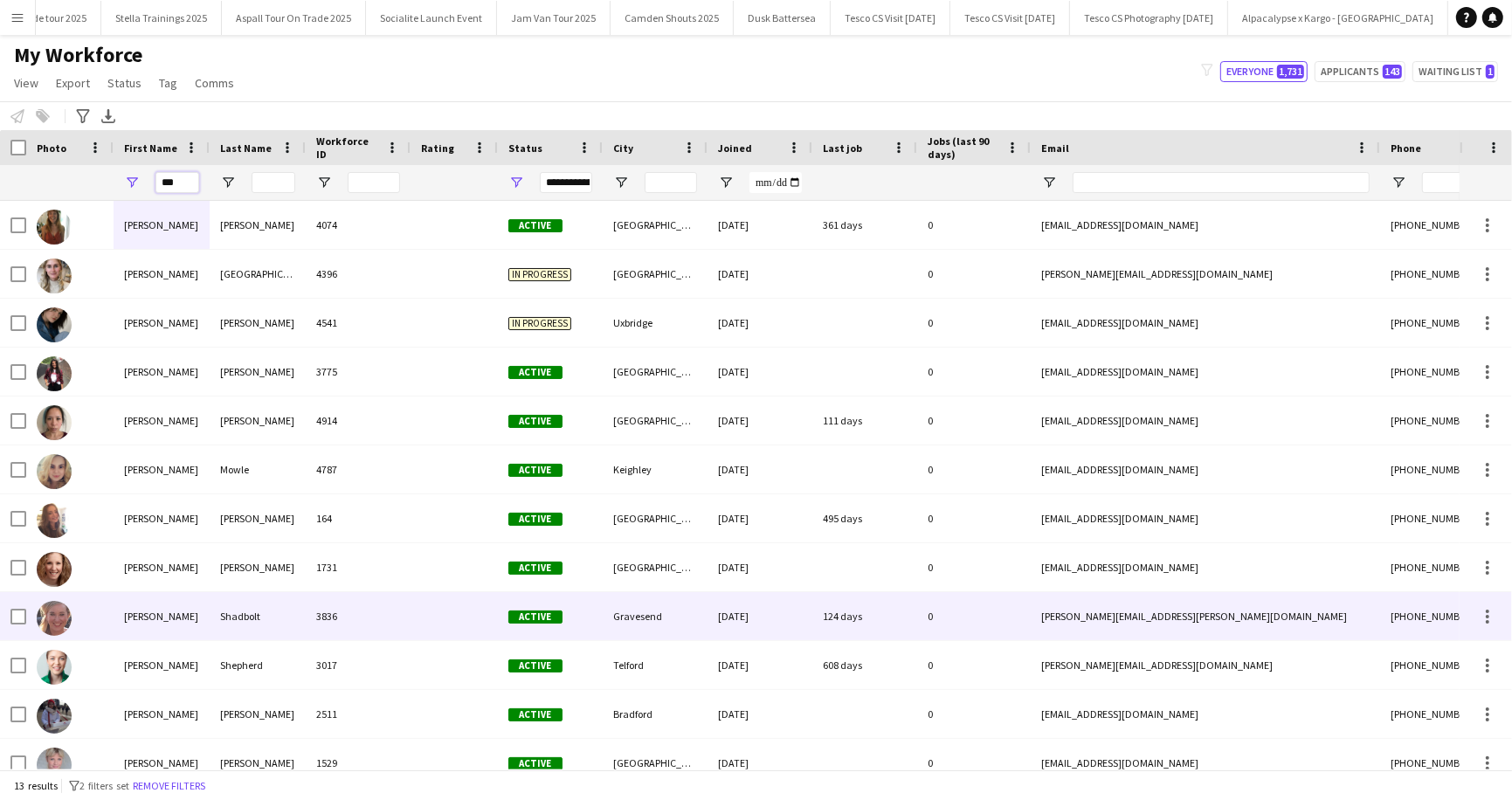
scroll to position [66, 0]
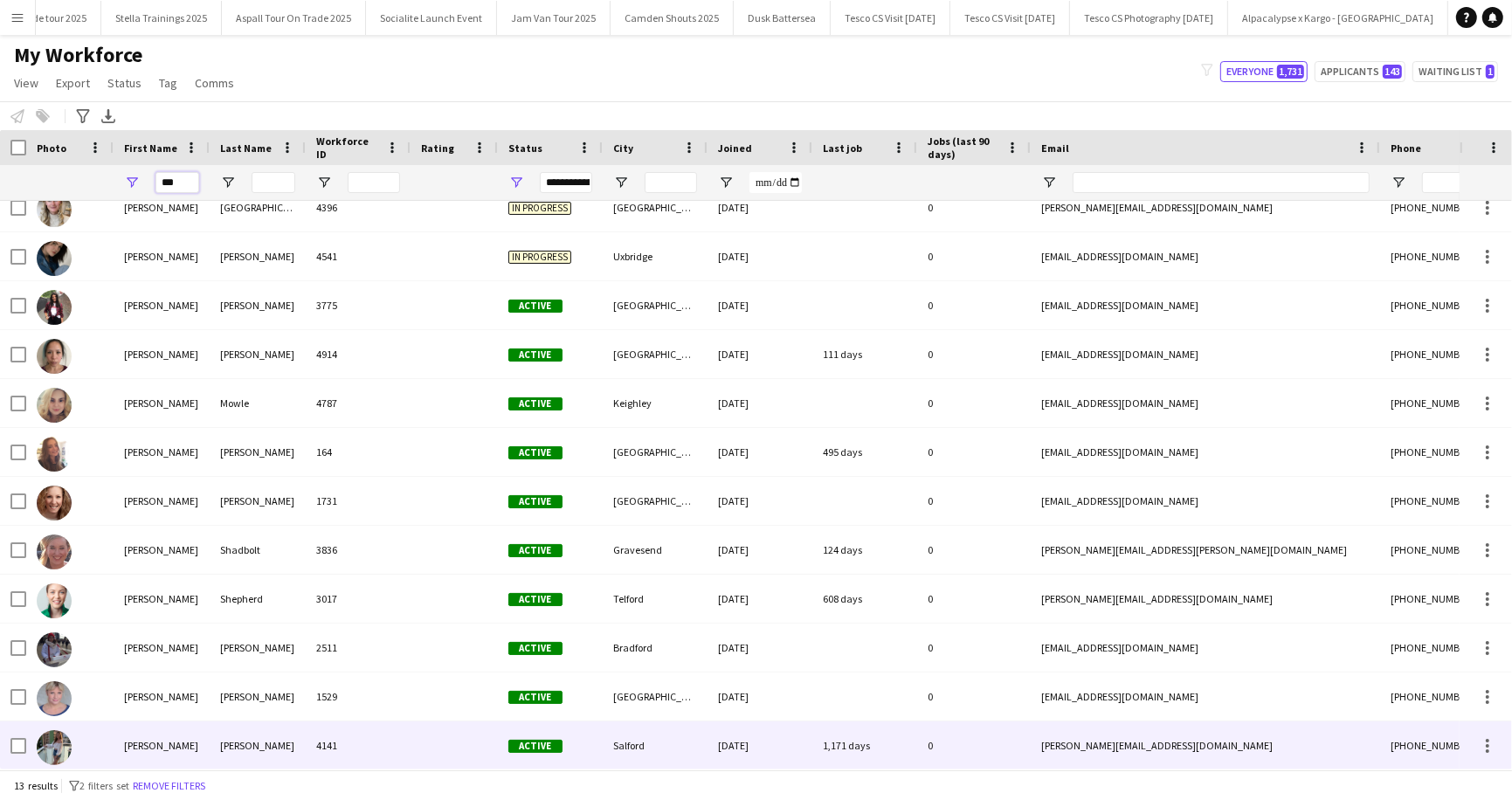
type input "***"
click at [170, 747] on div "[PERSON_NAME]" at bounding box center [161, 745] width 96 height 48
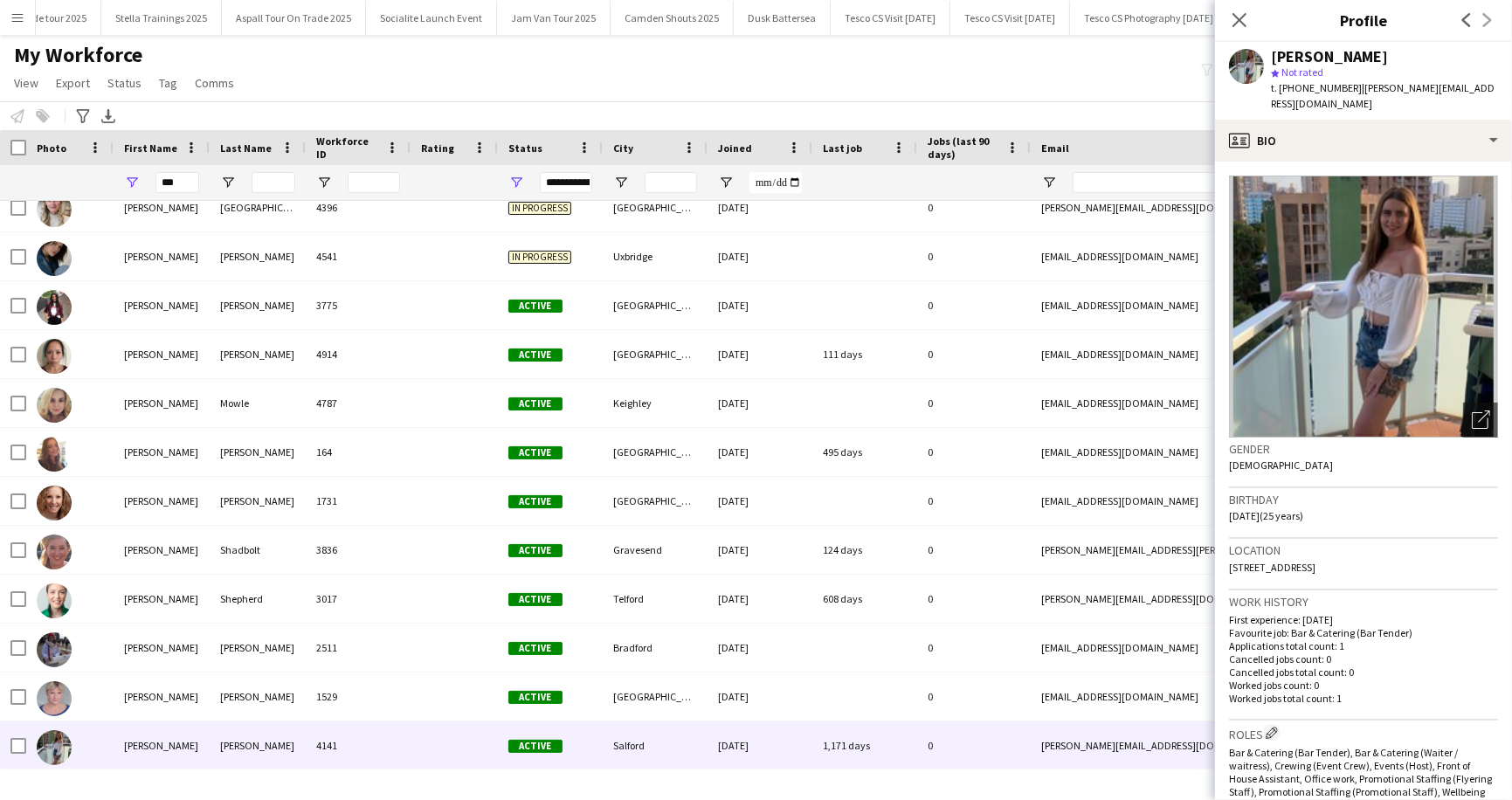
click at [1403, 248] on img at bounding box center [1364, 307] width 269 height 262
click at [1488, 410] on icon "Open photos pop-in" at bounding box center [1481, 419] width 18 height 18
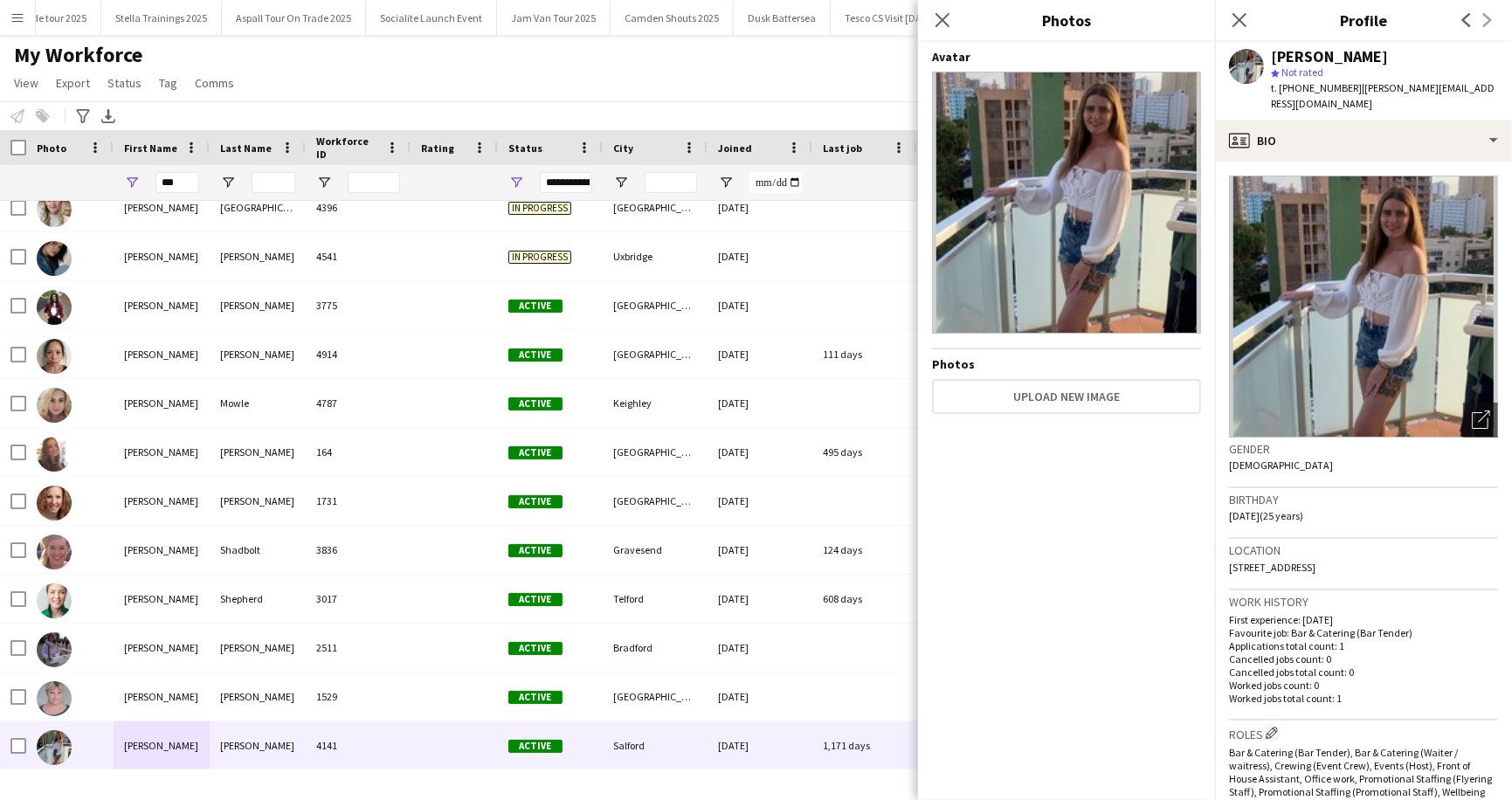
click at [1105, 232] on img at bounding box center [1067, 202] width 269 height 262
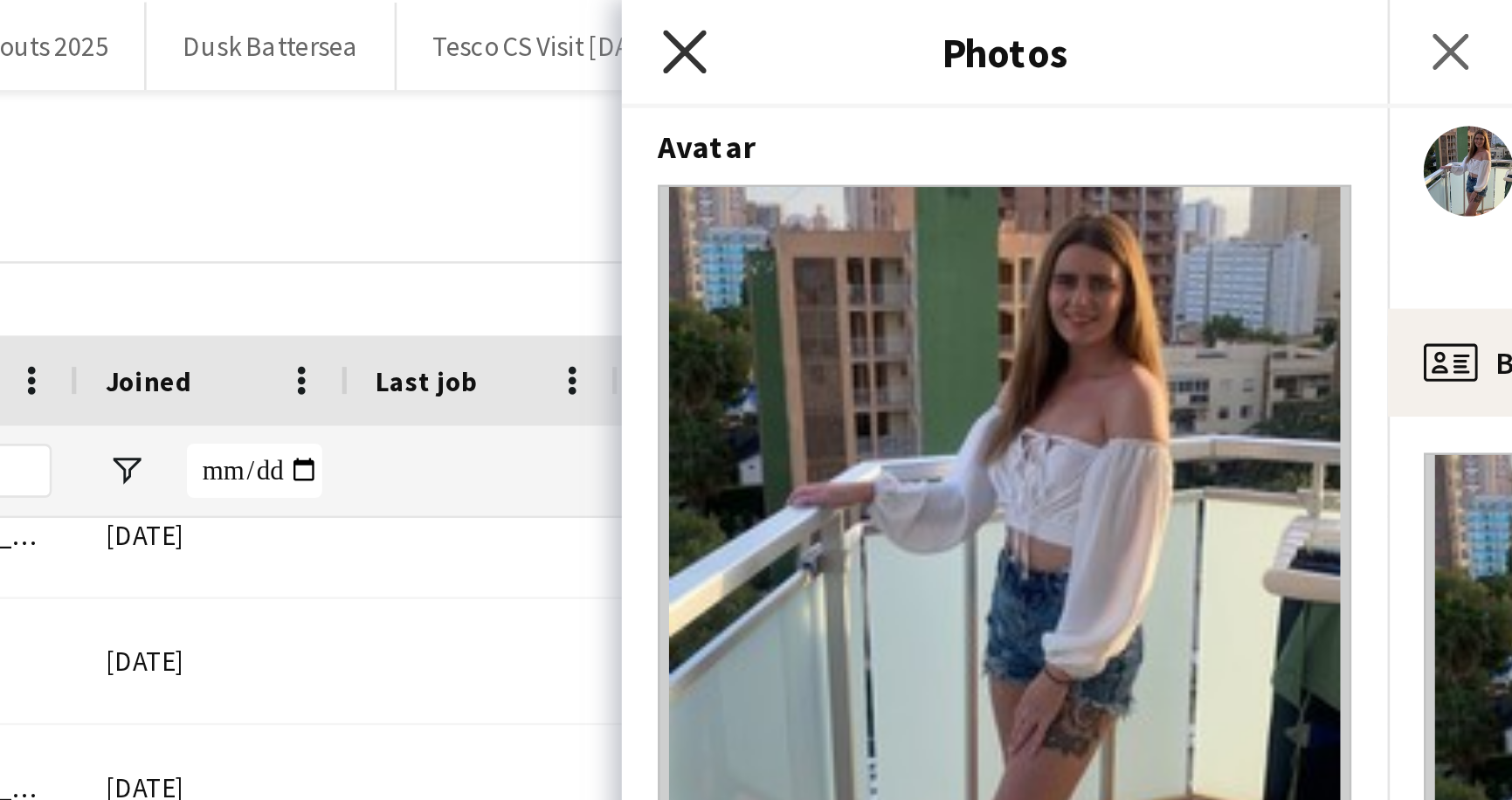
click at [941, 21] on icon at bounding box center [942, 19] width 16 height 16
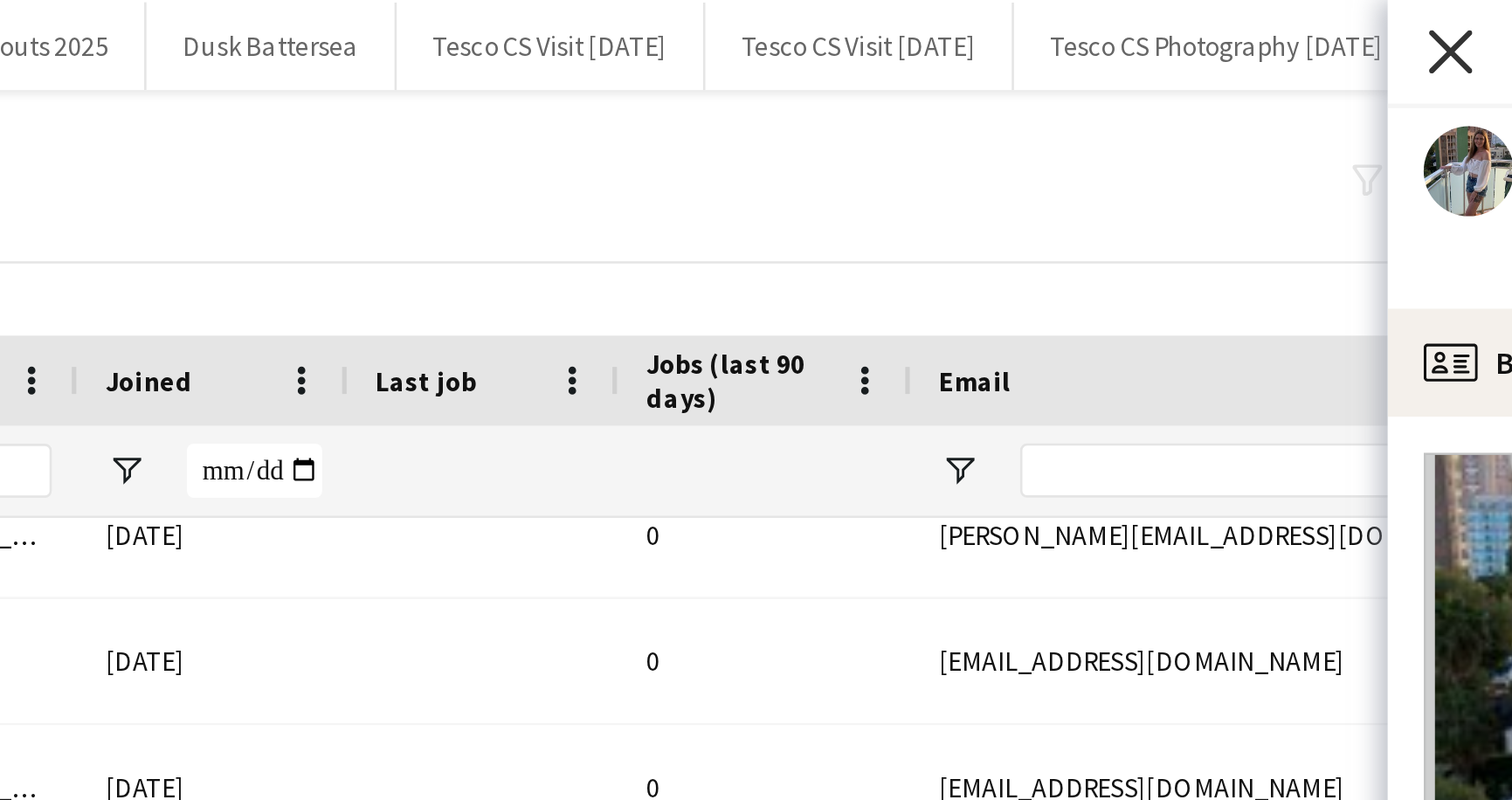
click at [1242, 17] on icon at bounding box center [1239, 19] width 16 height 16
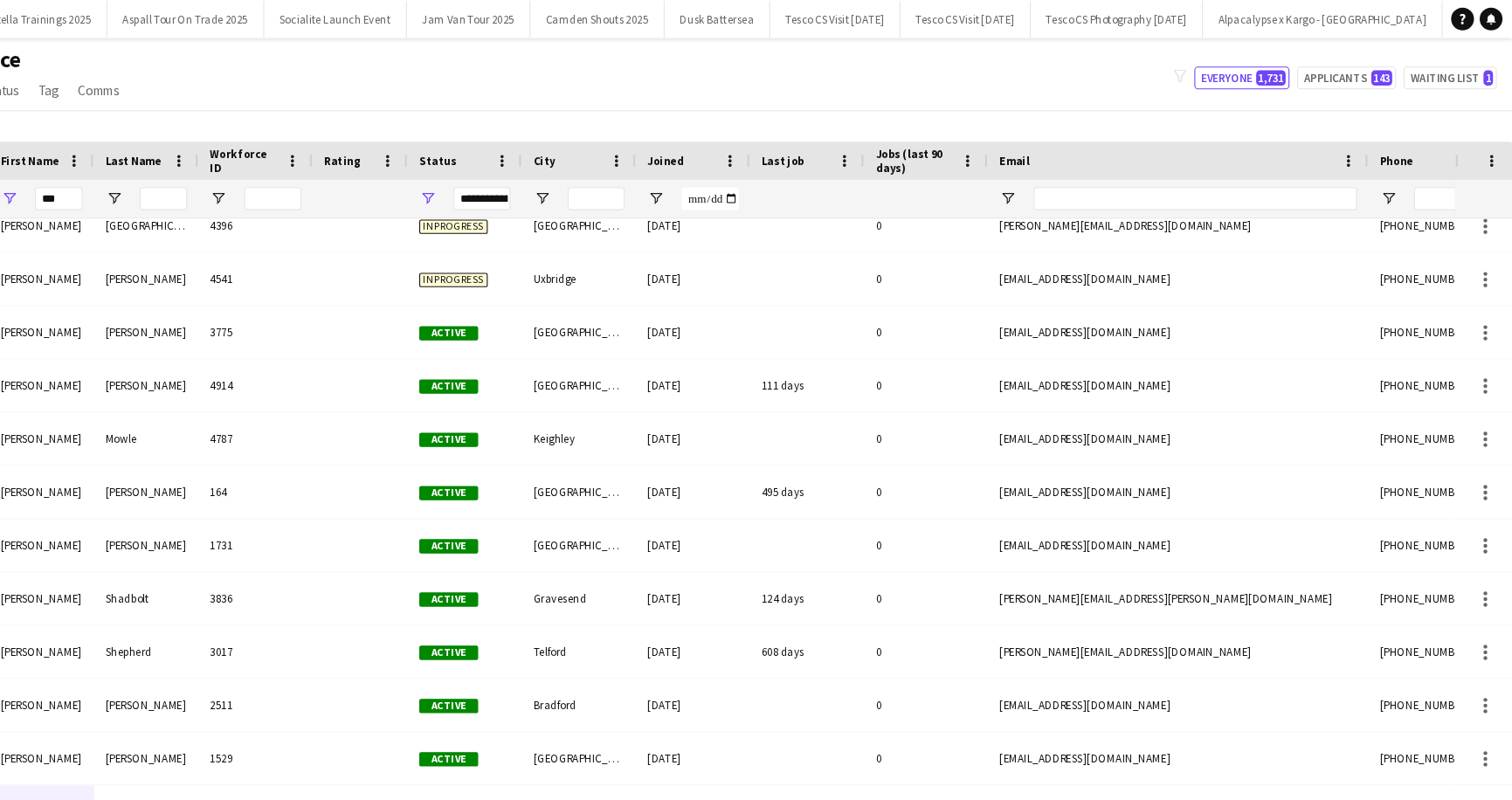
scroll to position [0, 0]
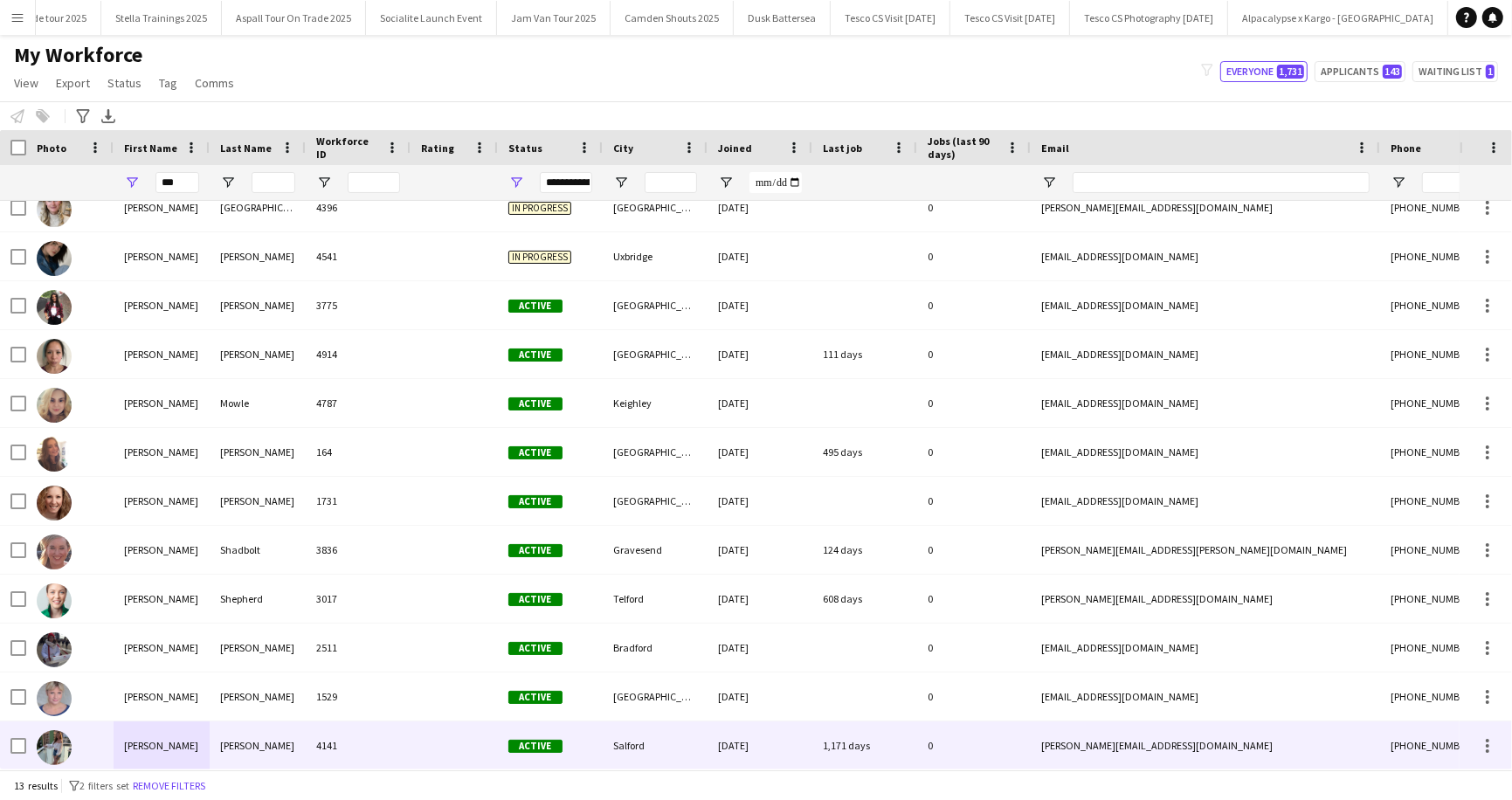
click at [160, 749] on div "[PERSON_NAME]" at bounding box center [161, 745] width 96 height 48
